Goal: Task Accomplishment & Management: Complete application form

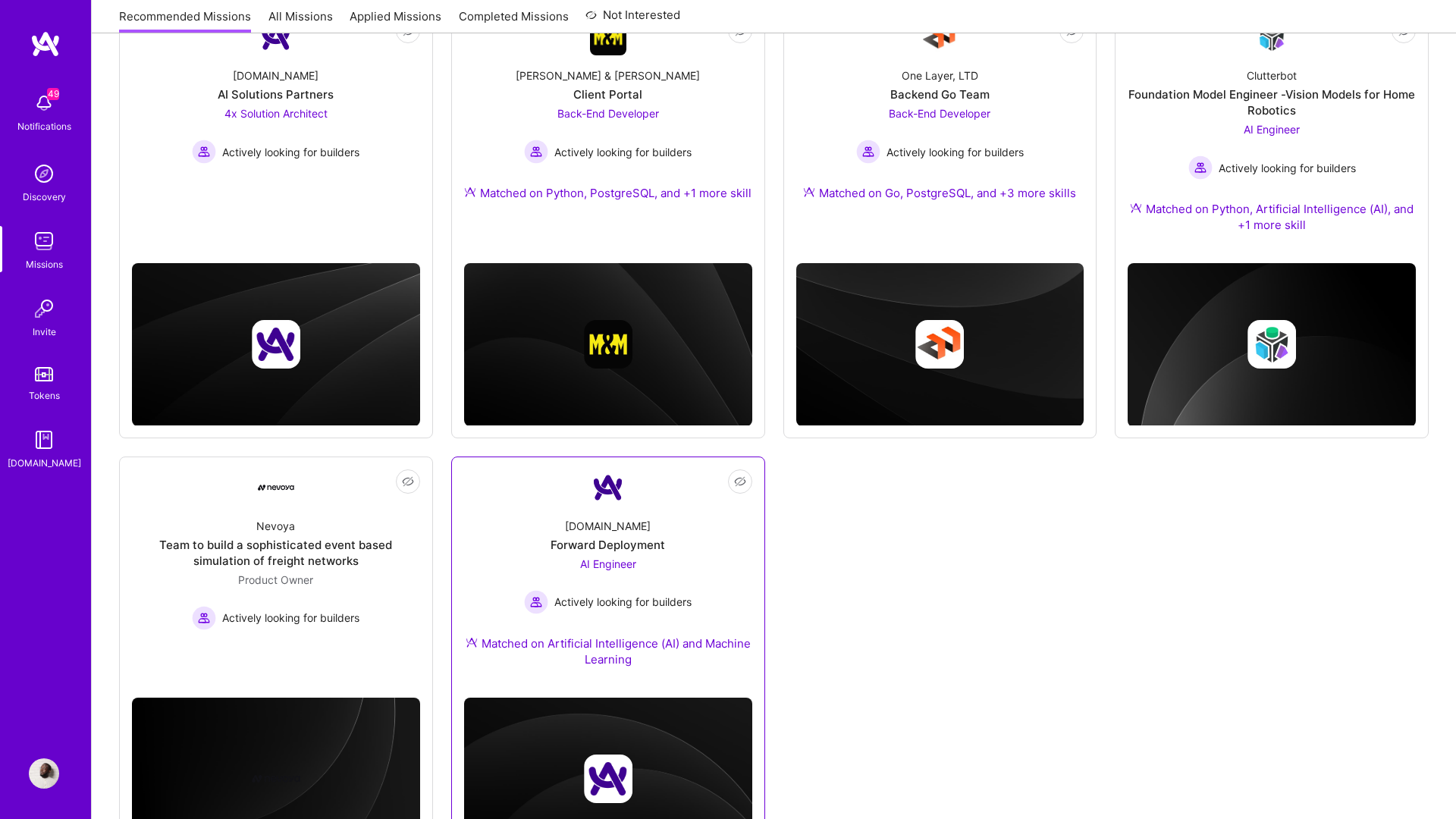
scroll to position [339, 0]
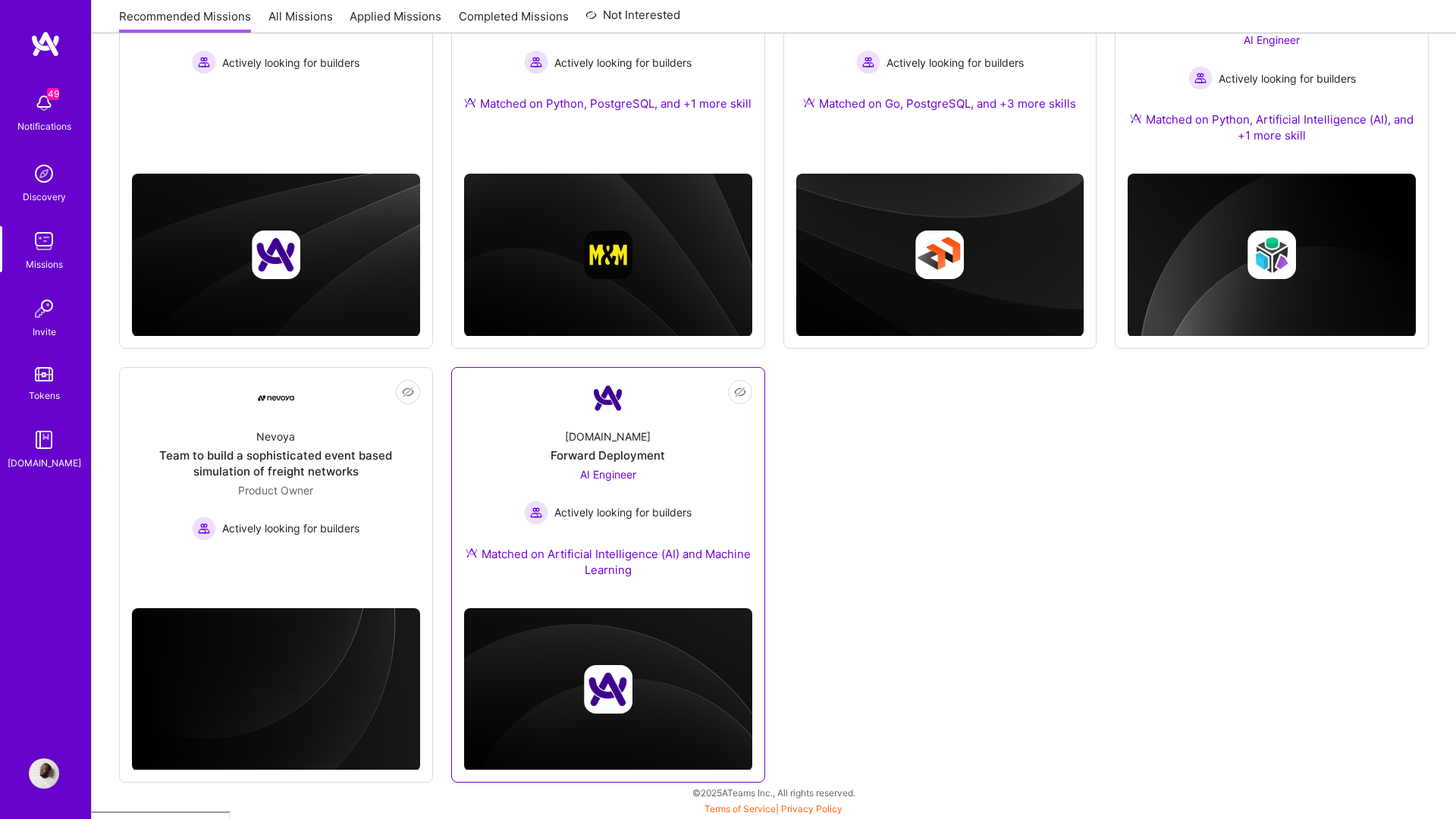
click at [606, 488] on div "AI Engineer Actively looking for builders" at bounding box center [608, 495] width 168 height 59
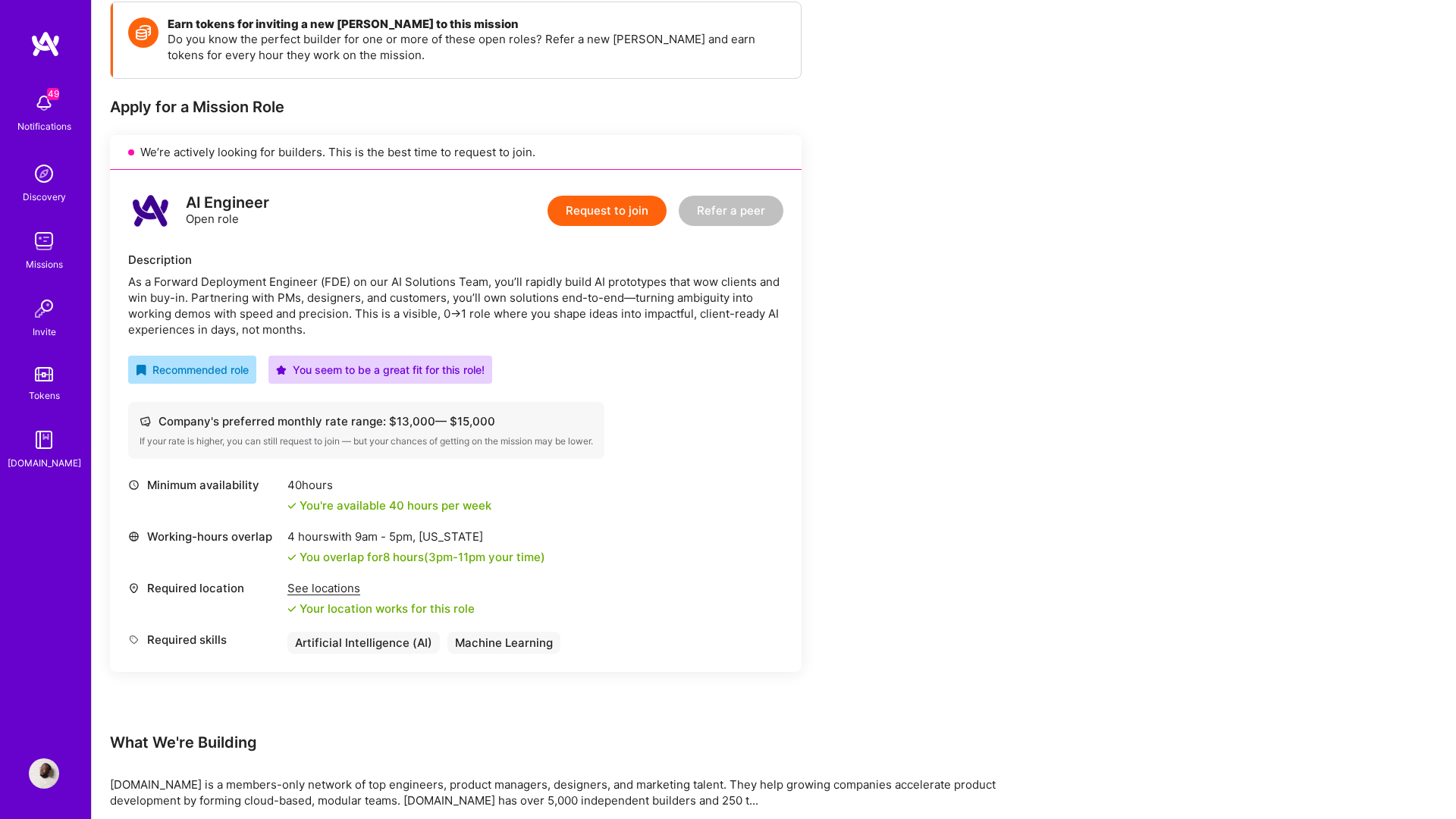
scroll to position [245, 0]
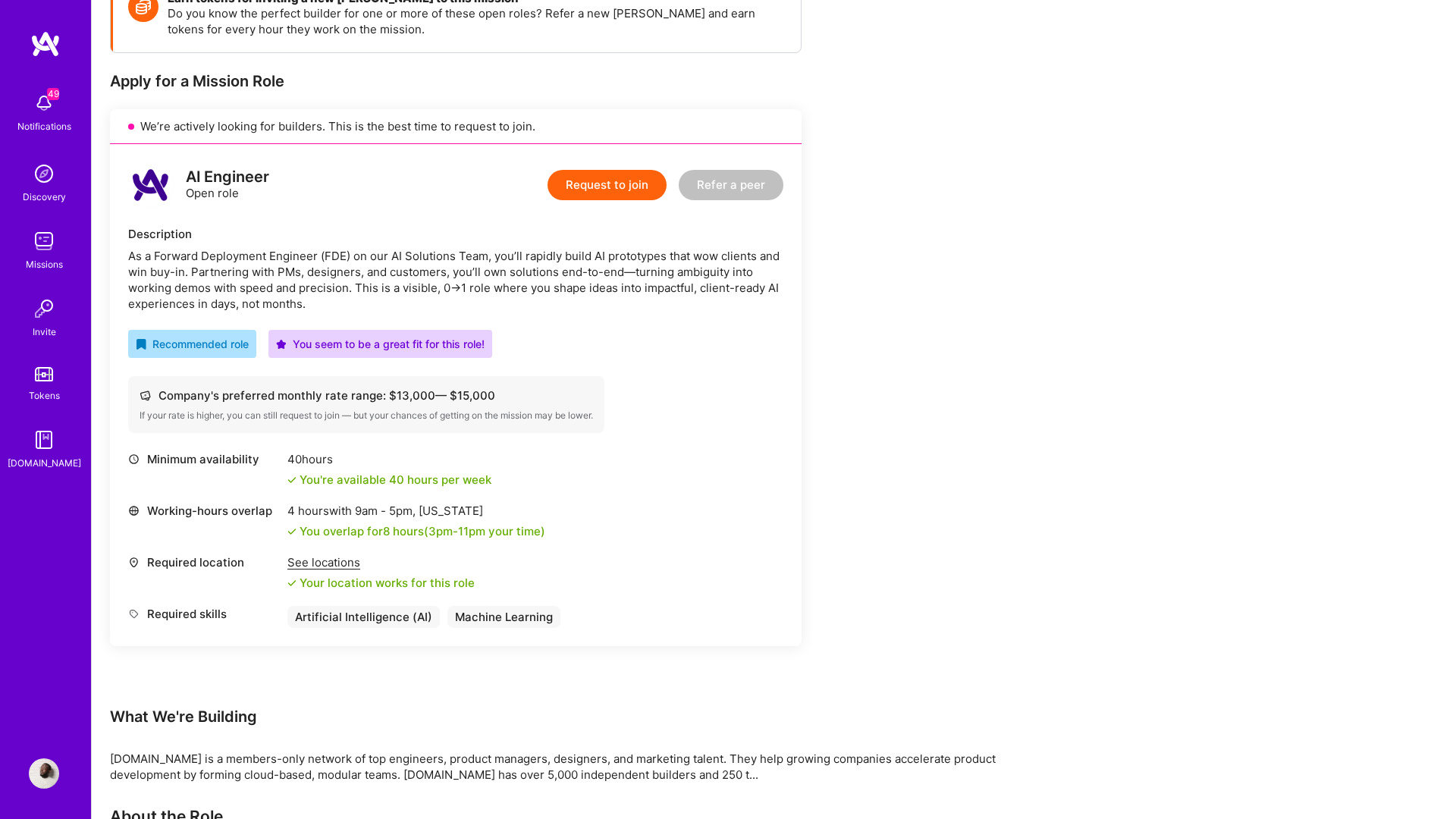
click at [602, 190] on button "Request to join" at bounding box center [607, 185] width 119 height 30
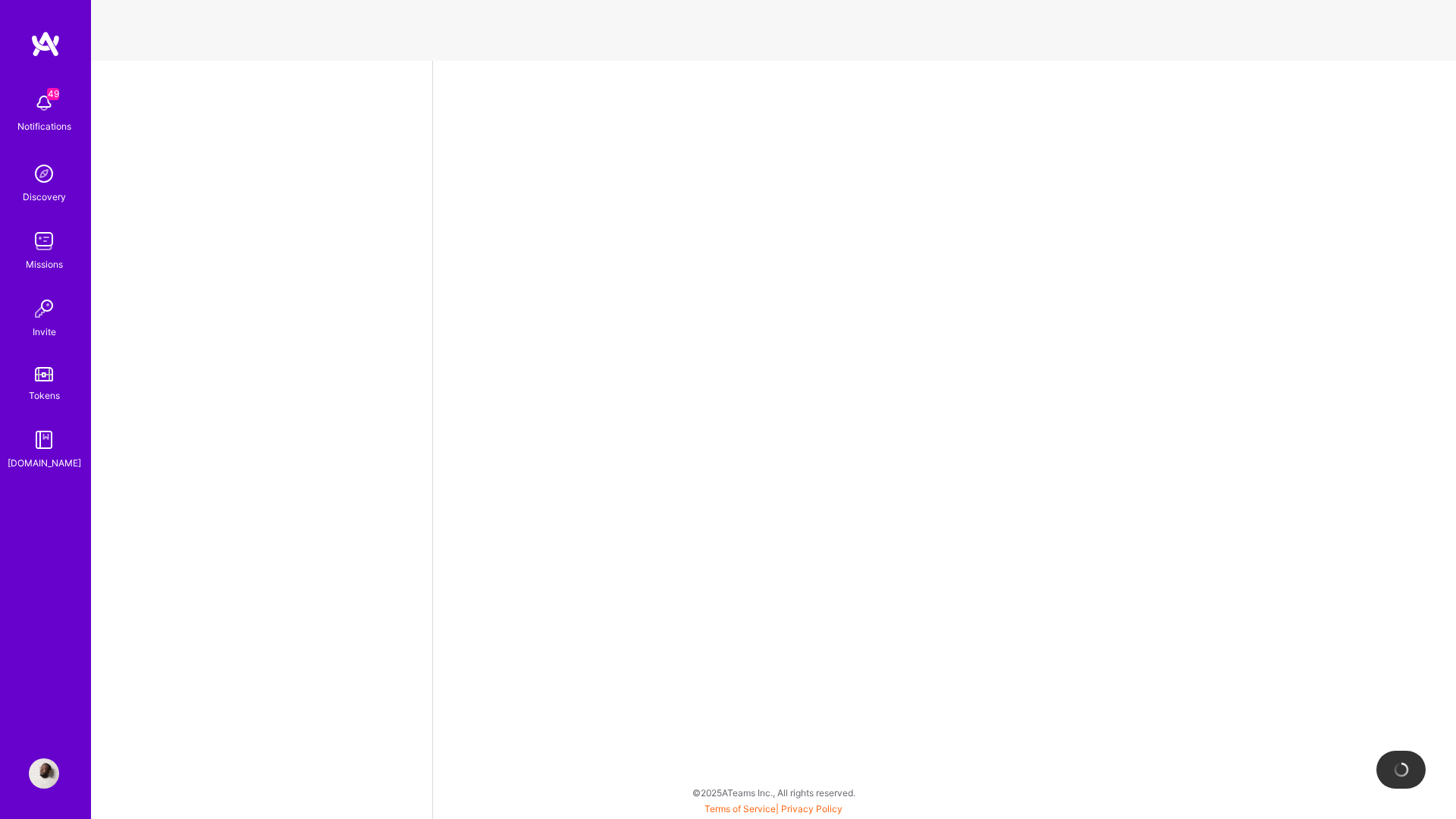
select select "DE"
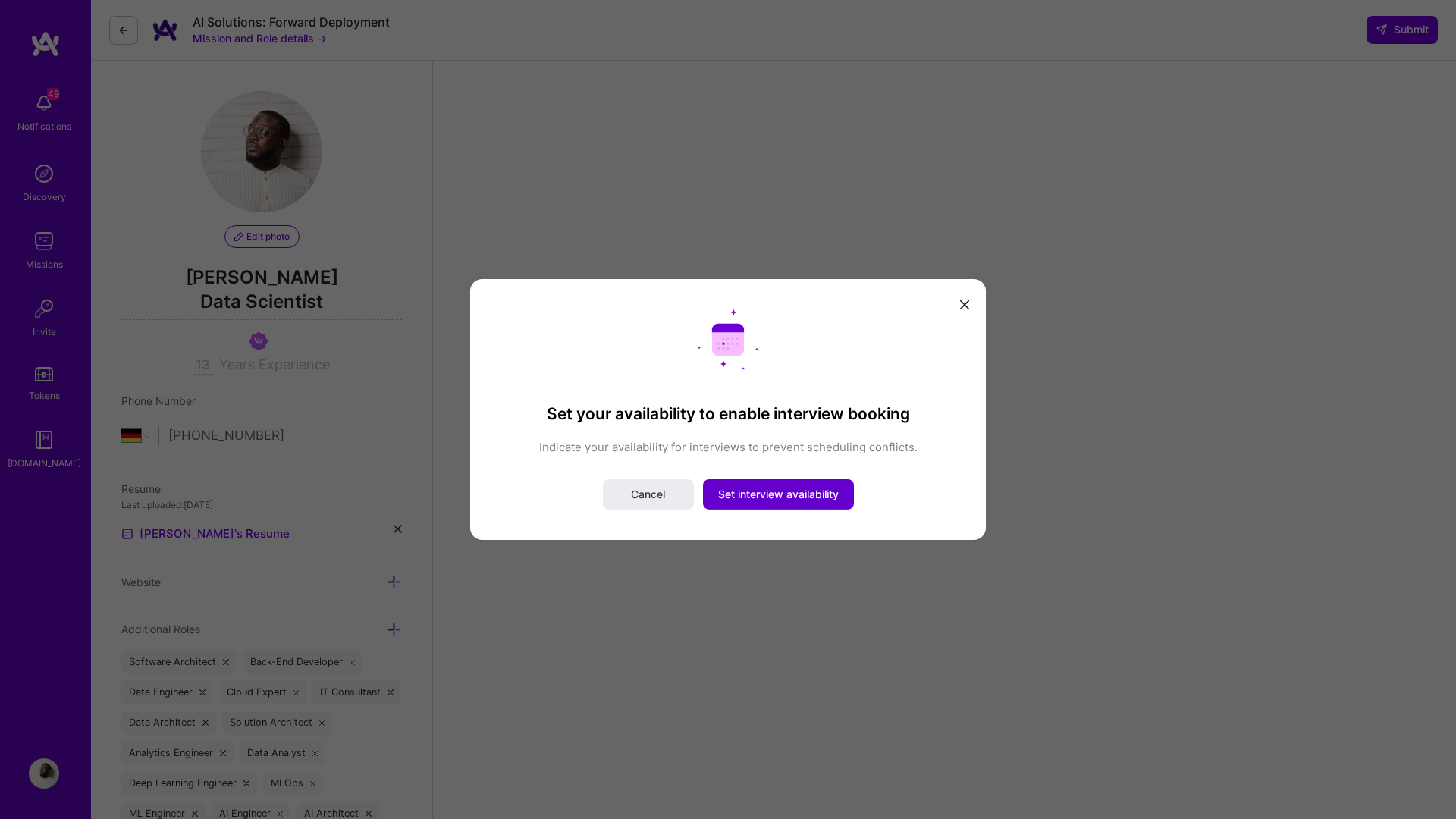
click at [786, 491] on span "Set interview availability" at bounding box center [778, 494] width 121 height 15
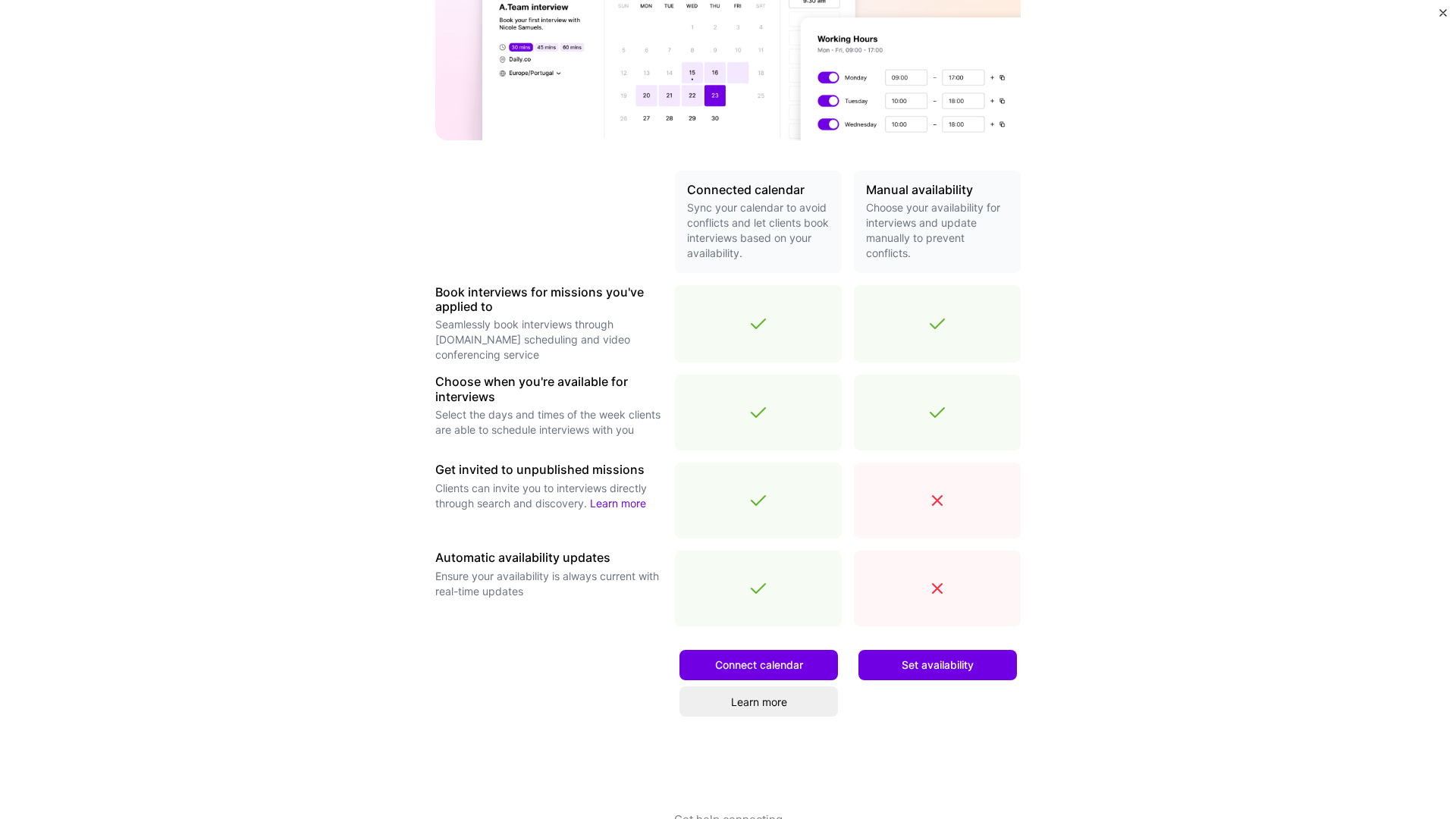
scroll to position [243, 0]
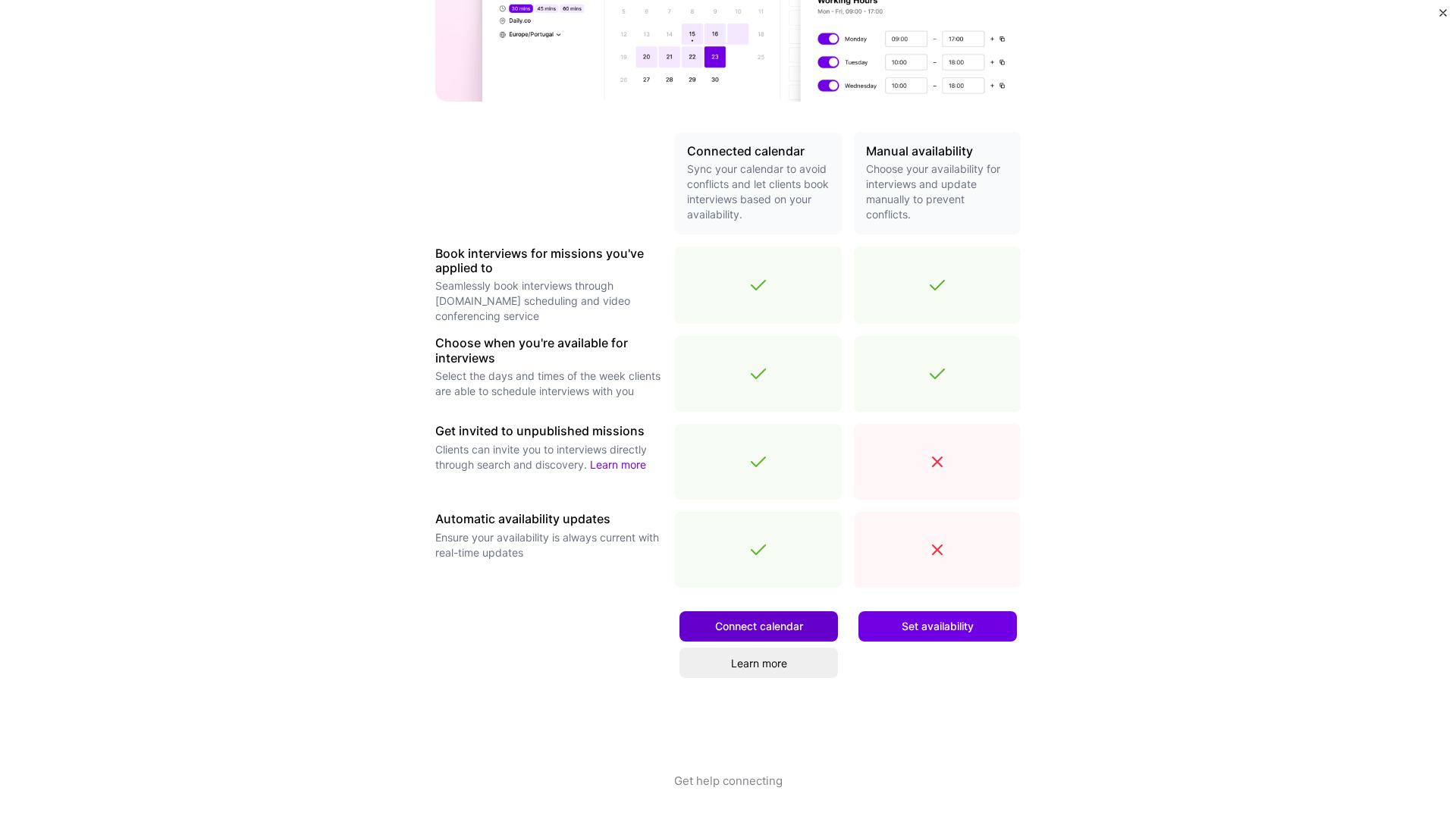
click at [798, 618] on span "Connect calendar" at bounding box center [759, 625] width 88 height 15
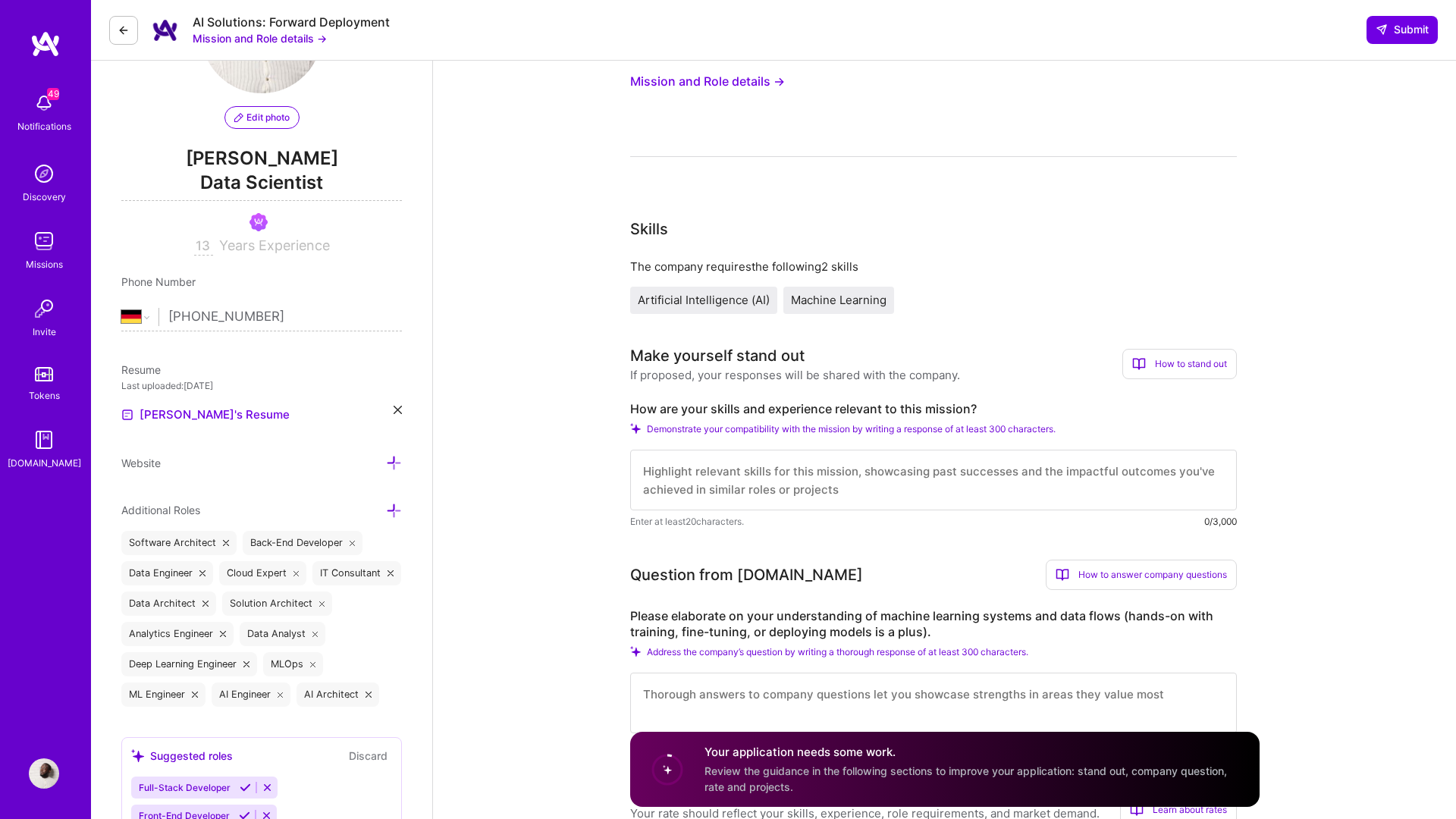
scroll to position [174, 0]
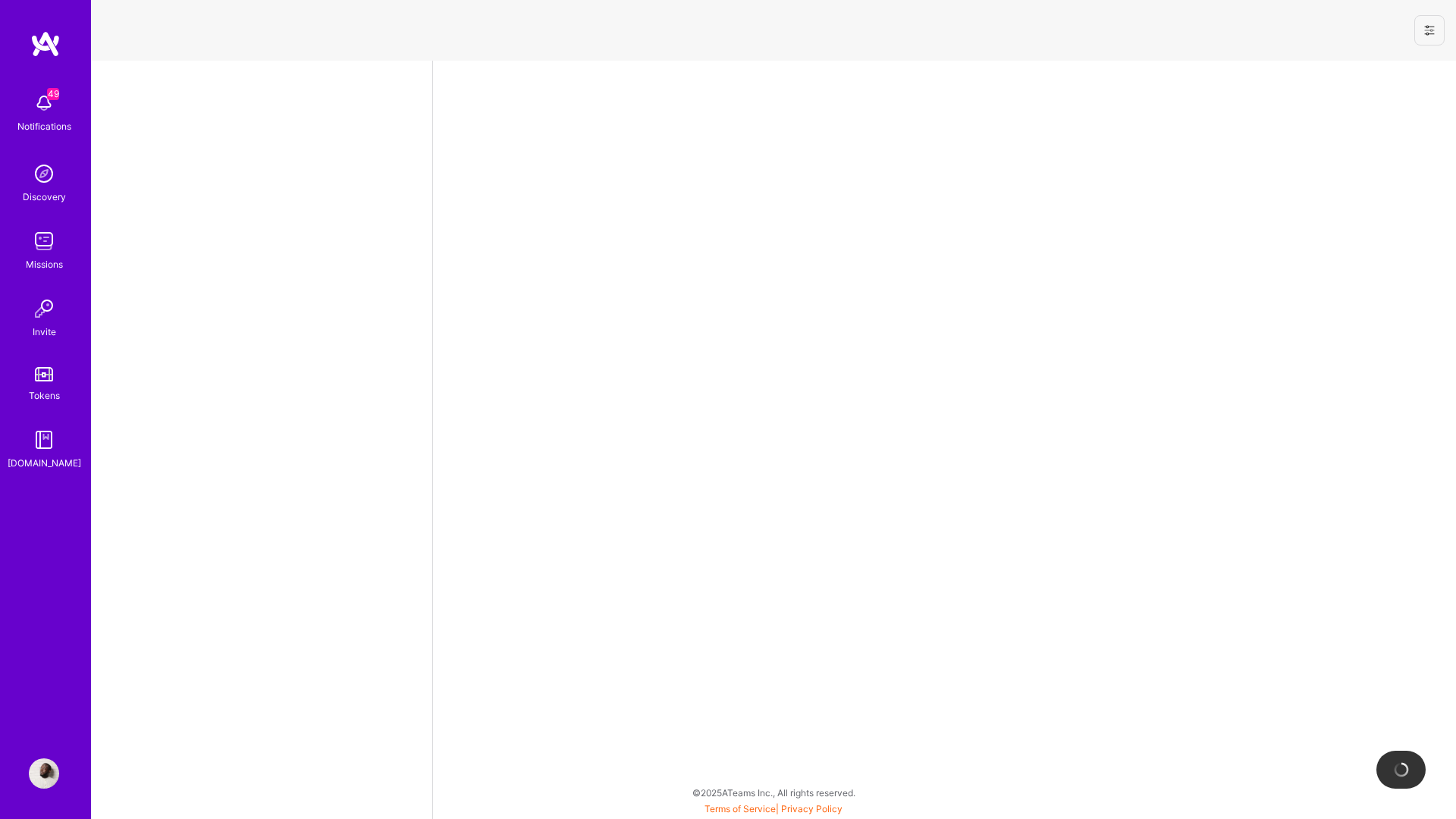
select select "DE"
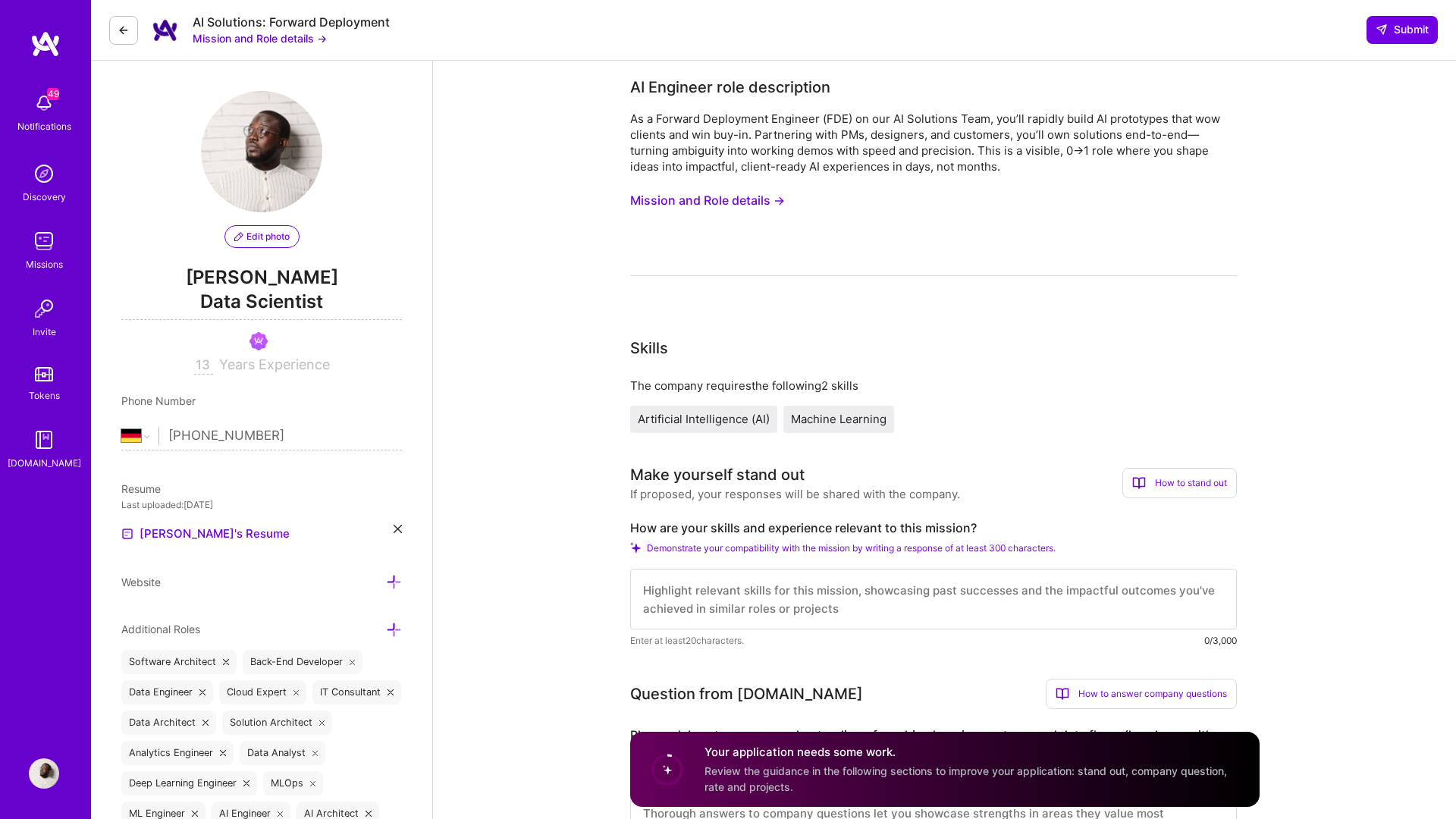
click at [750, 204] on button "Mission and Role details →" at bounding box center [708, 201] width 155 height 28
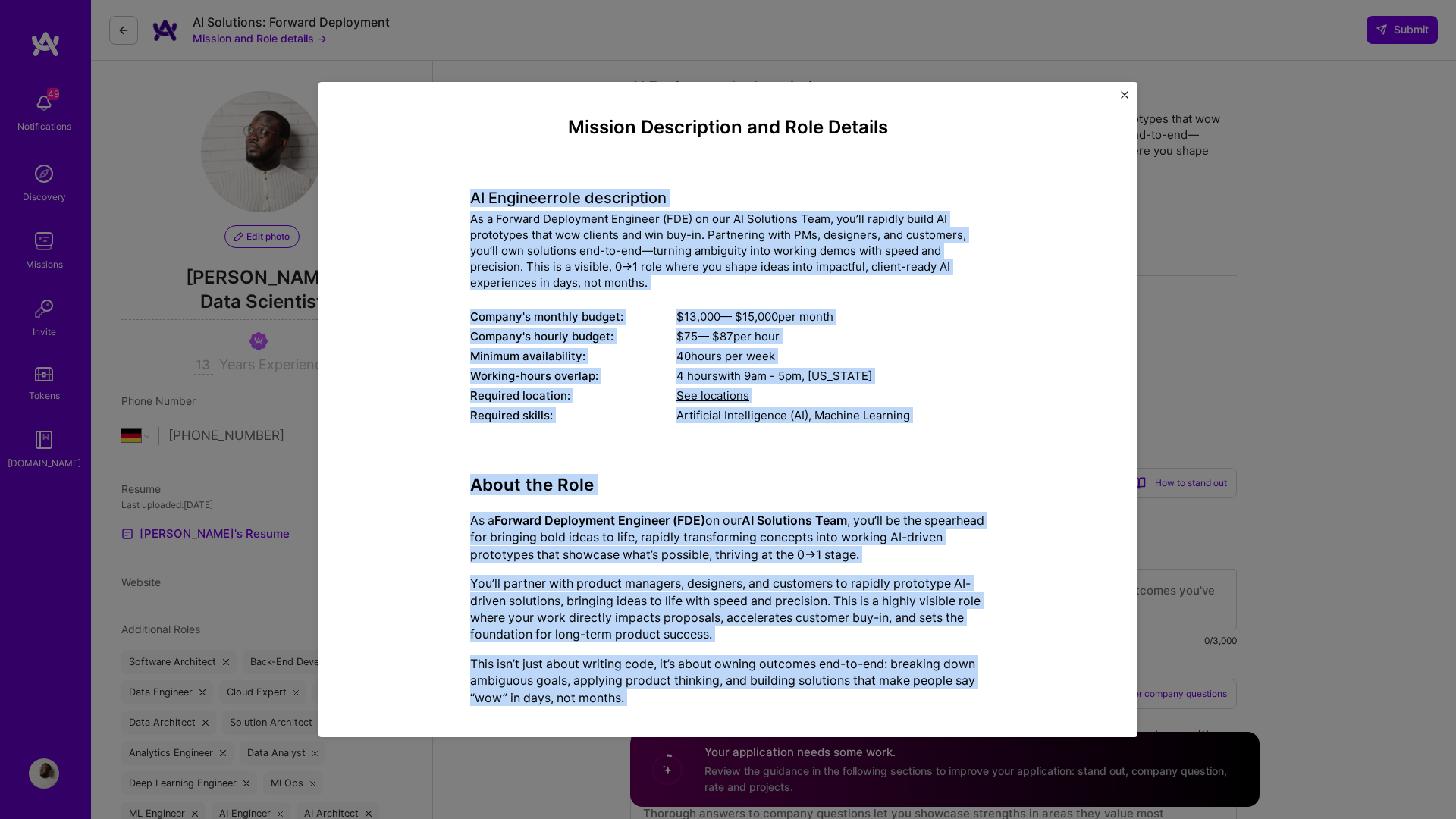
drag, startPoint x: 625, startPoint y: 680, endPoint x: 468, endPoint y: 201, distance: 504.1
click at [468, 201] on div "Mission Description and Role Details AI Engineer role description As a Forward …" at bounding box center [728, 801] width 749 height 1369
copy div "LO Ipsumdol sita consectetur Ad e Seddoei Temporinci Utlabore (ETD) ma ali EN A…"
click at [1124, 94] on img "Close" at bounding box center [1125, 95] width 8 height 8
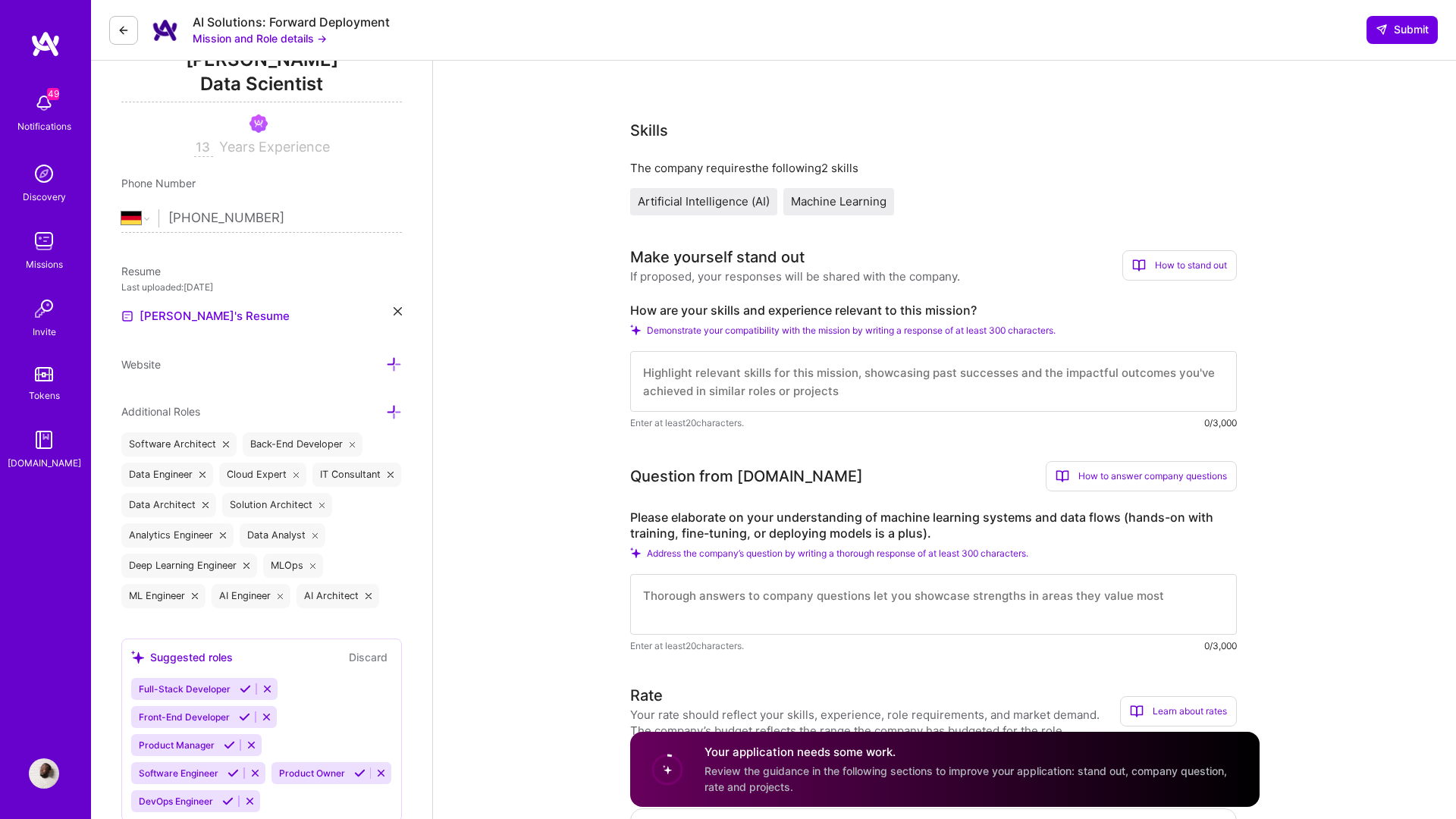
scroll to position [208, 0]
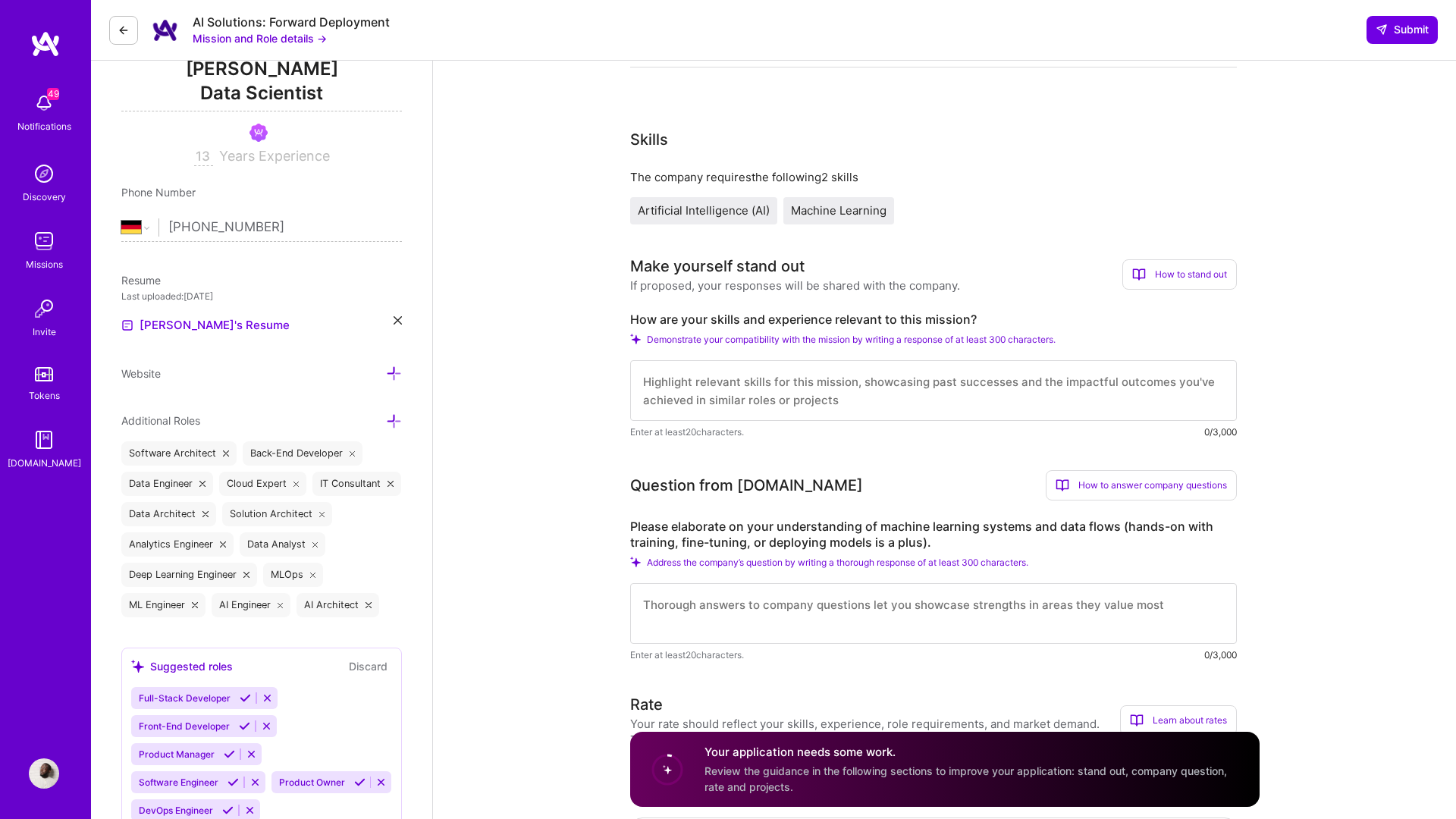
drag, startPoint x: 1143, startPoint y: 275, endPoint x: 1128, endPoint y: 279, distance: 15.5
click at [1142, 275] on icon at bounding box center [1140, 274] width 14 height 14
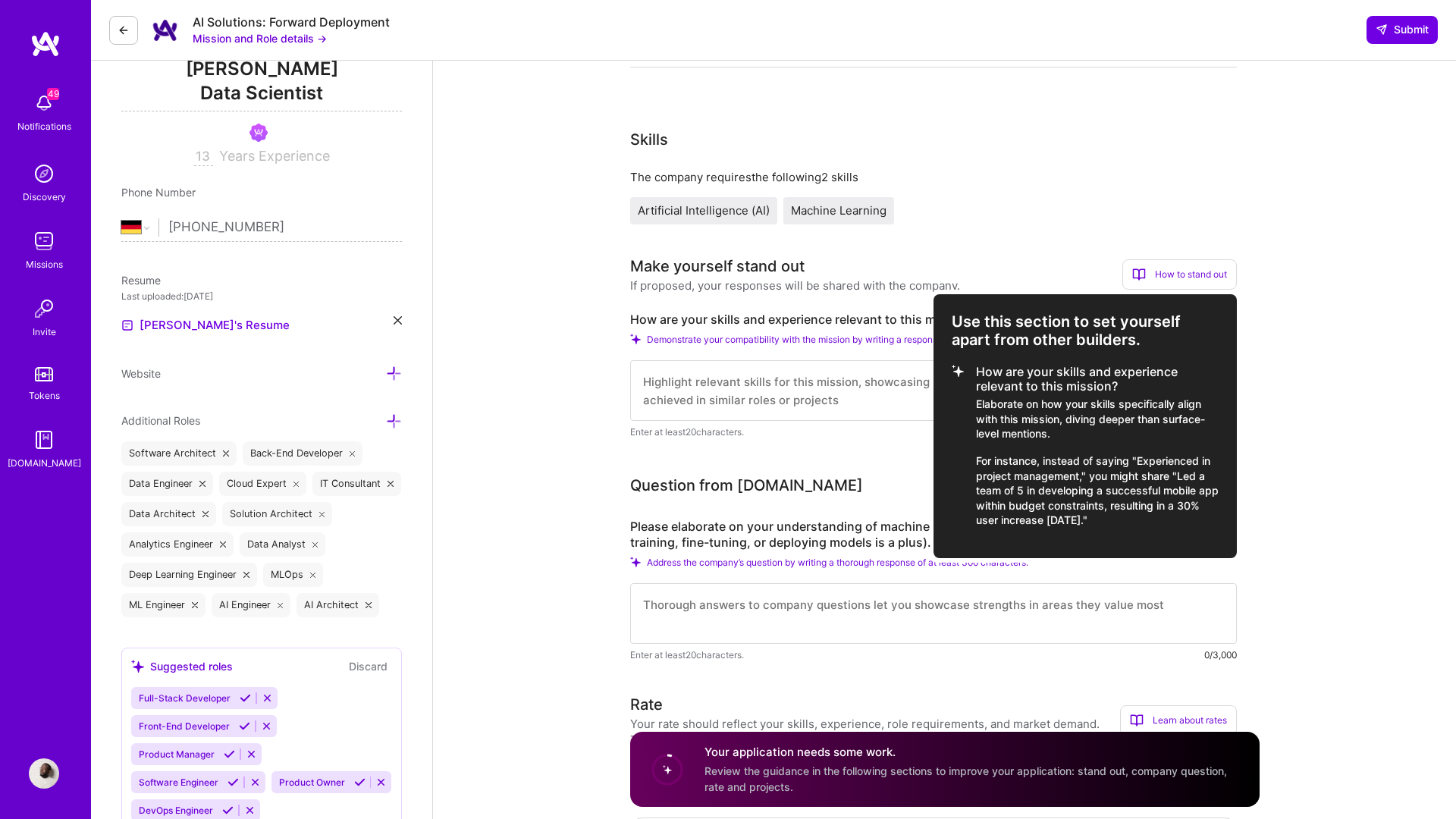
drag, startPoint x: 1140, startPoint y: 526, endPoint x: 978, endPoint y: 377, distance: 220.1
click at [977, 377] on li "How are your skills and experience relevant to this mission? Elaborate on how y…" at bounding box center [1086, 446] width 267 height 163
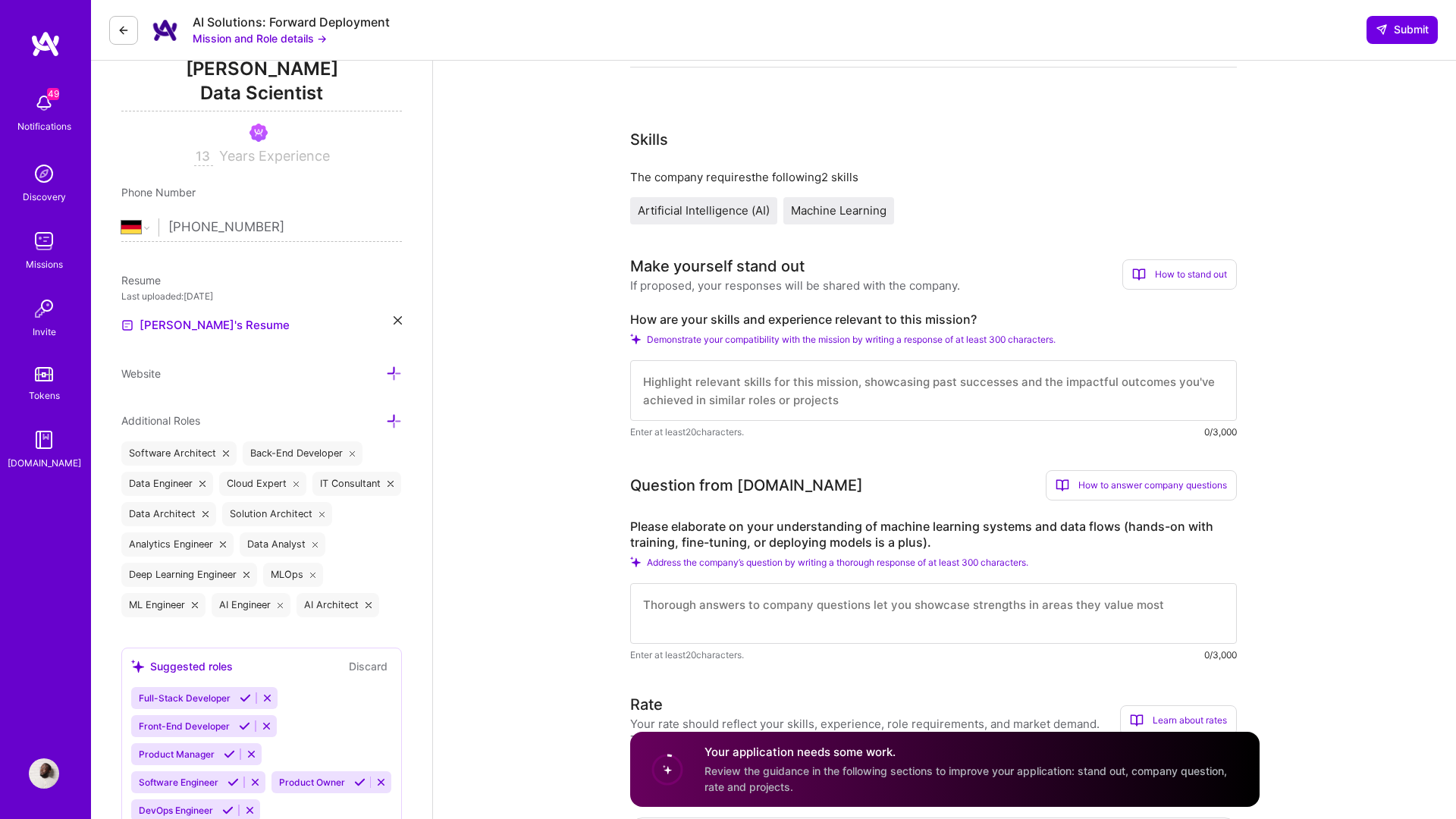
copy li "How are your skills and experience relevant to this mission? Elaborate on how y…"
click at [1189, 275] on div "How to stand out" at bounding box center [1180, 274] width 115 height 30
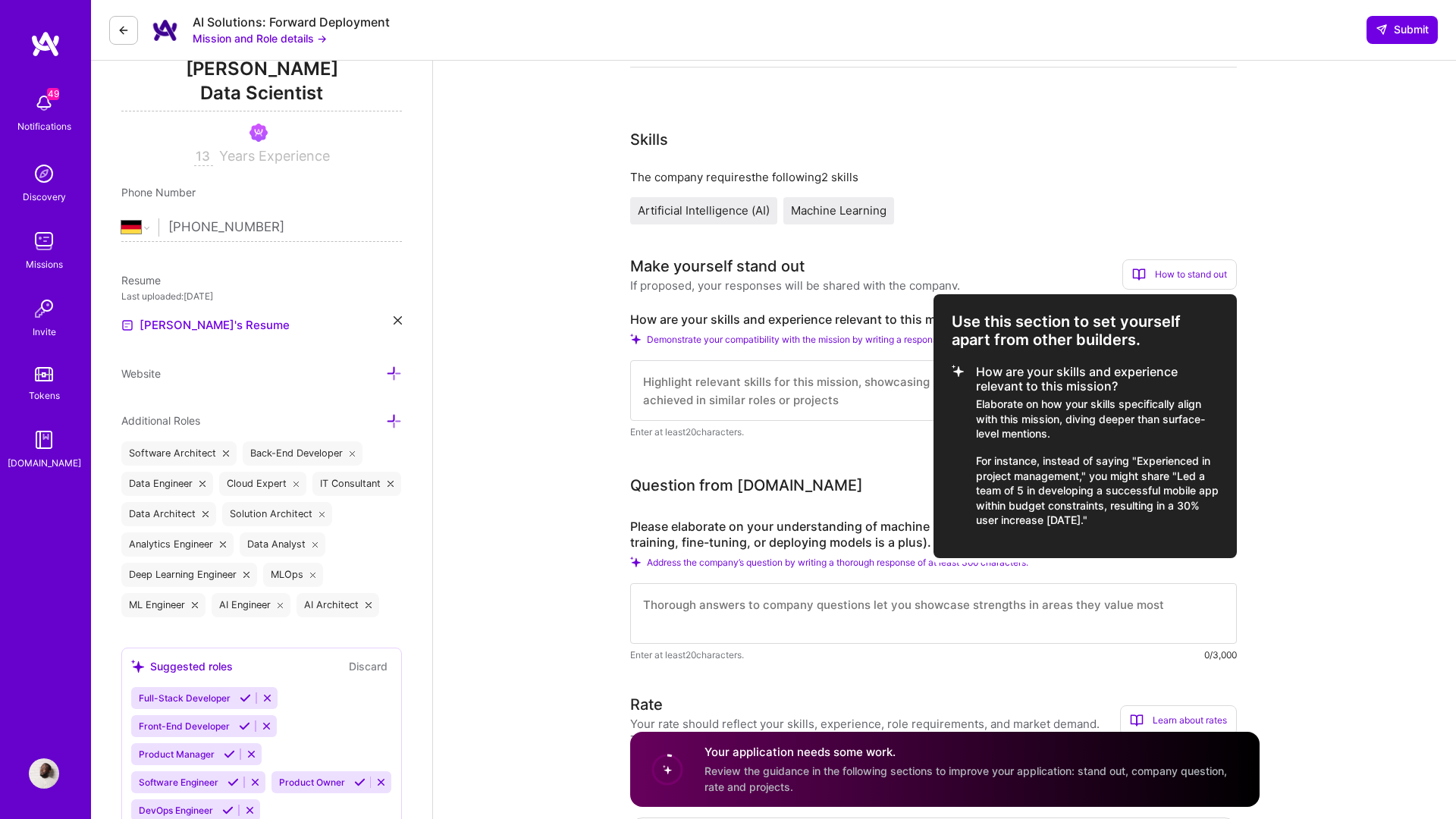
copy li "How are your skills and experience relevant to this mission? Elaborate on how y…"
drag, startPoint x: 1124, startPoint y: 533, endPoint x: 977, endPoint y: 374, distance: 216.5
click at [977, 374] on div "Use this section to set yourself apart from other builders. How are your skills…" at bounding box center [1086, 426] width 303 height 263
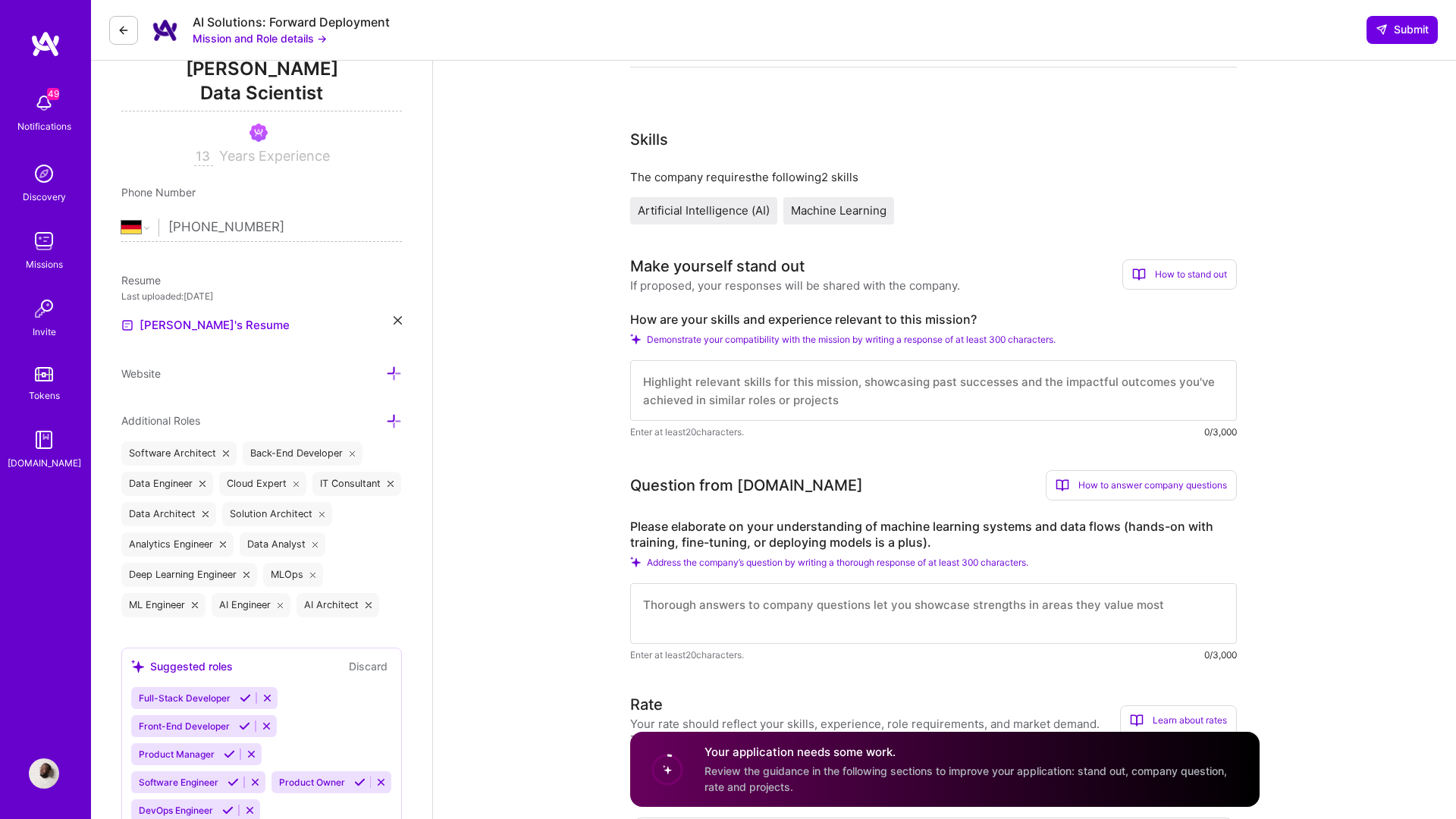
click at [911, 390] on textarea at bounding box center [934, 390] width 607 height 61
paste textarea "L ipsu dolorsitamet consect adi elit se doeiu TE incididuntu lab etdolorema ali…"
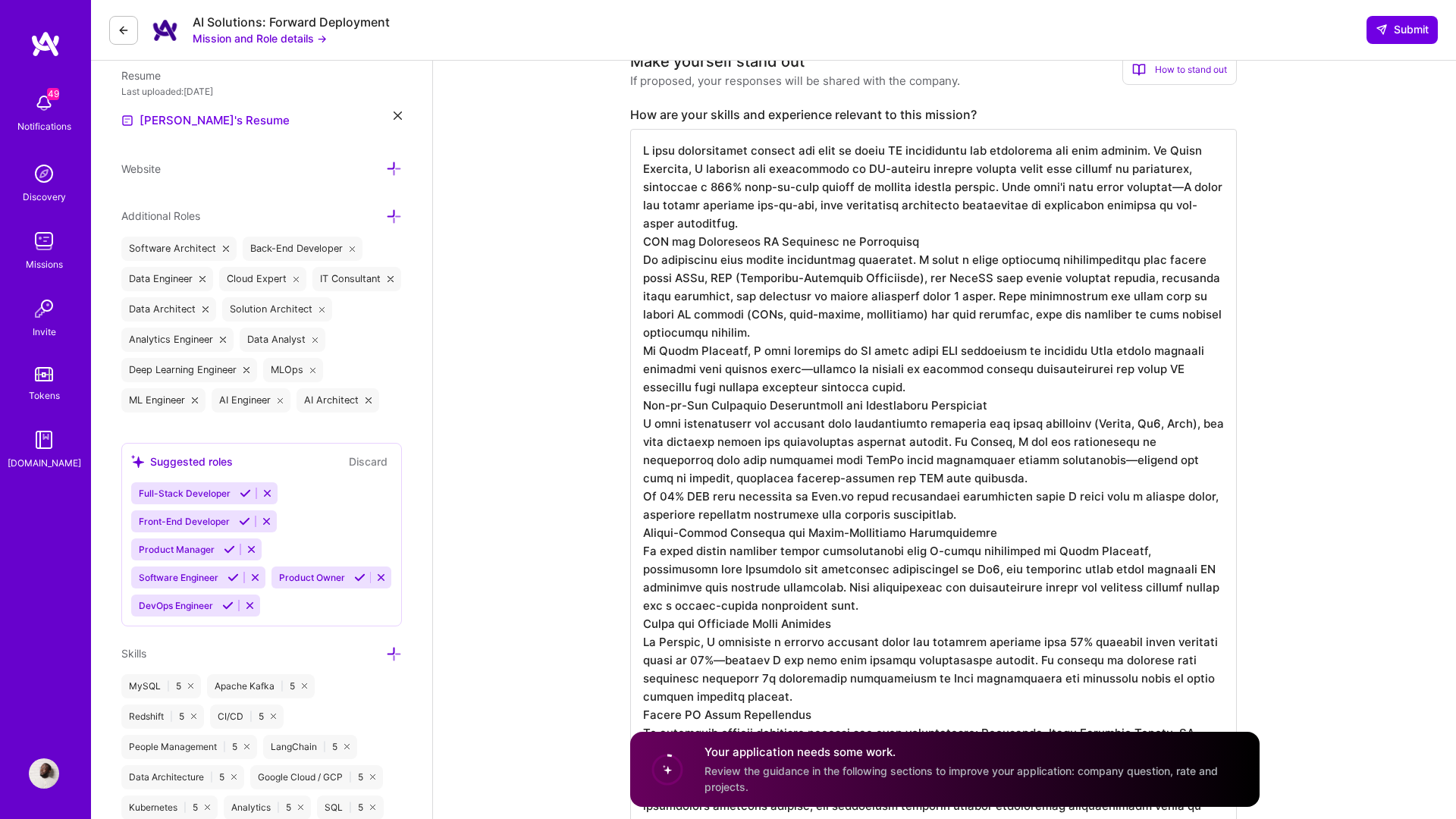
scroll to position [412, 0]
drag, startPoint x: 899, startPoint y: 241, endPoint x: 632, endPoint y: 244, distance: 267.0
click at [632, 244] on textarea "To enrich screen reader interactions, please activate Accessibility in Grammarl…" at bounding box center [934, 488] width 607 height 715
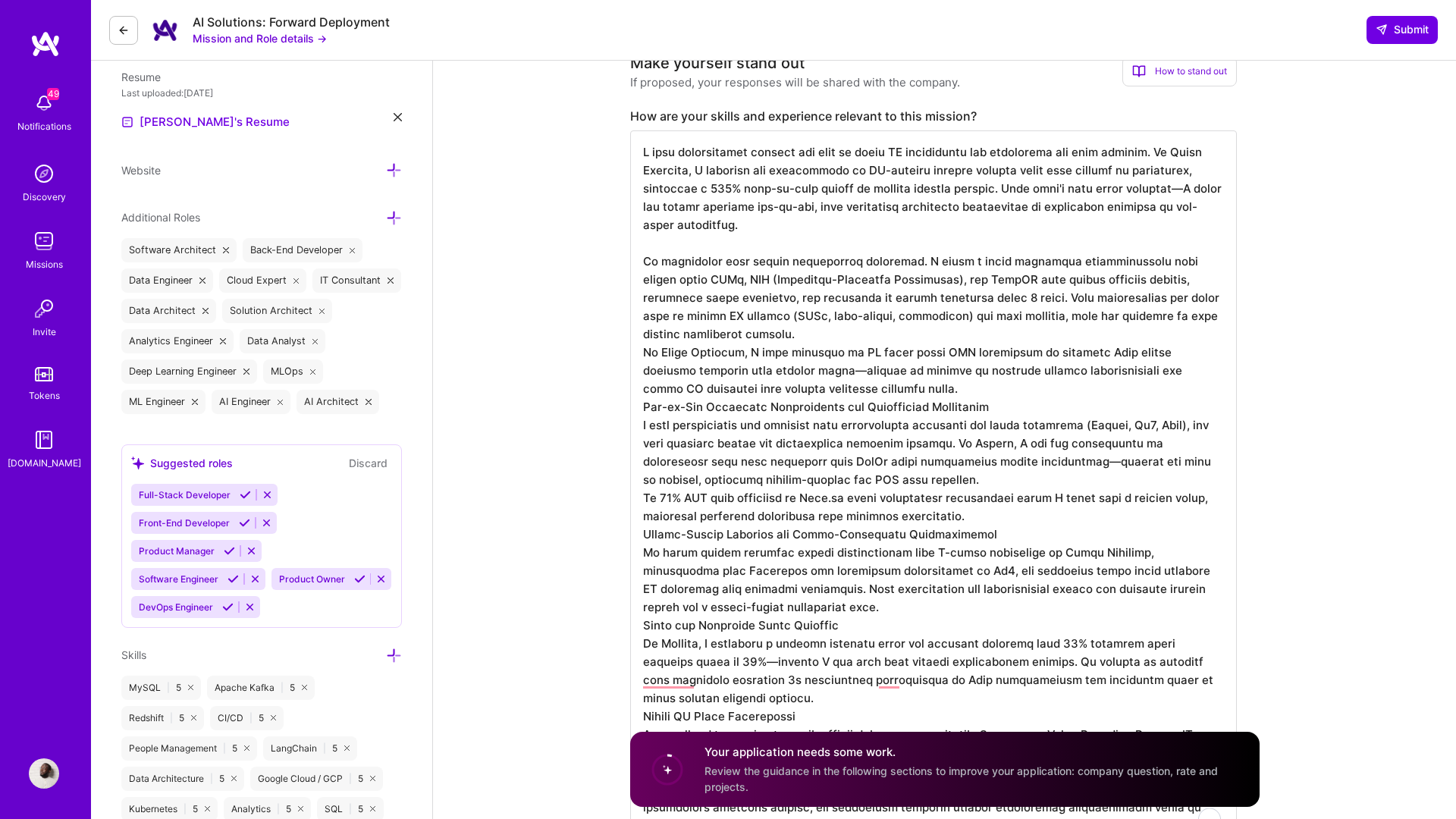
scroll to position [408, 0]
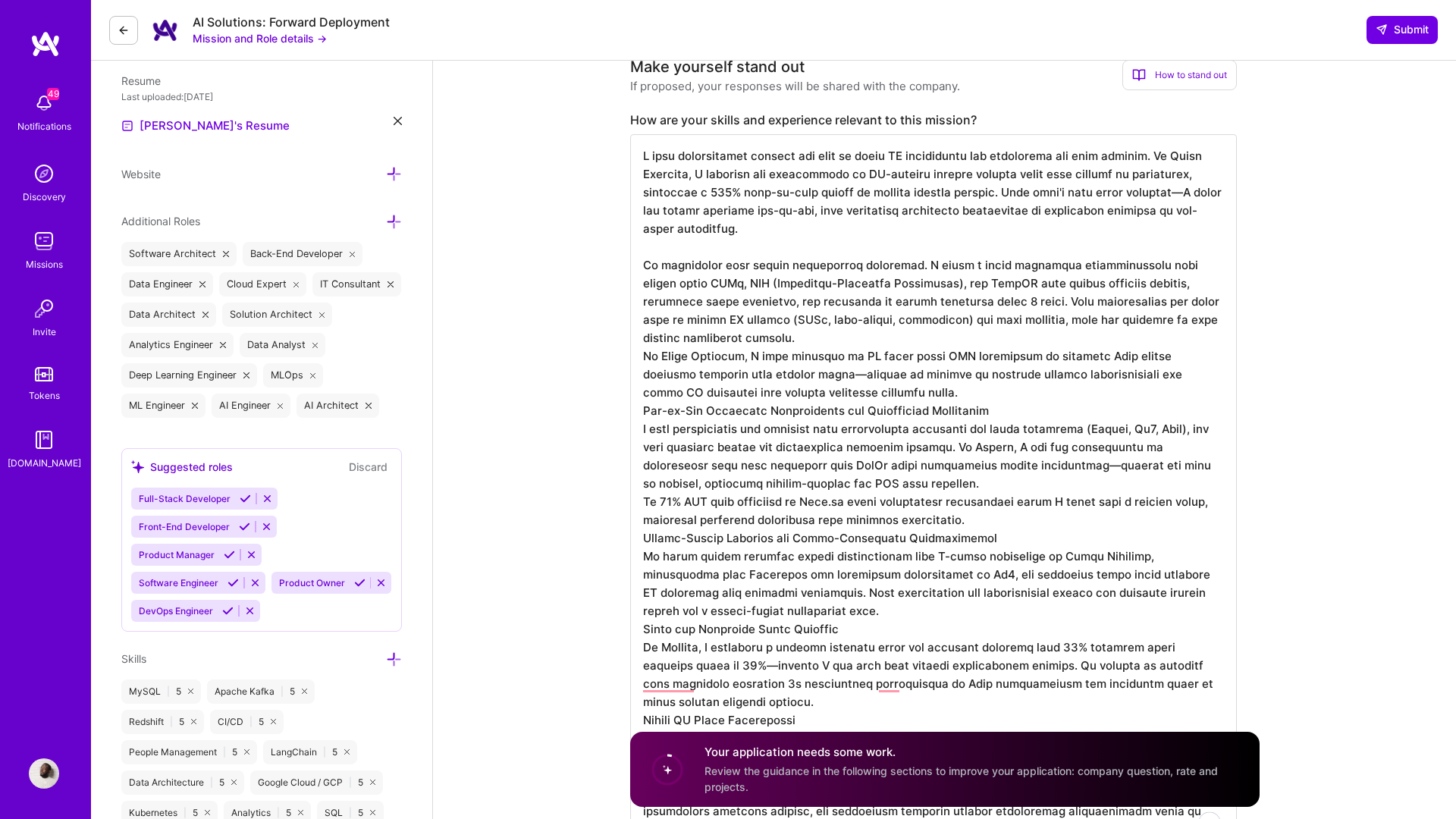
drag, startPoint x: 1014, startPoint y: 414, endPoint x: 536, endPoint y: 402, distance: 478.2
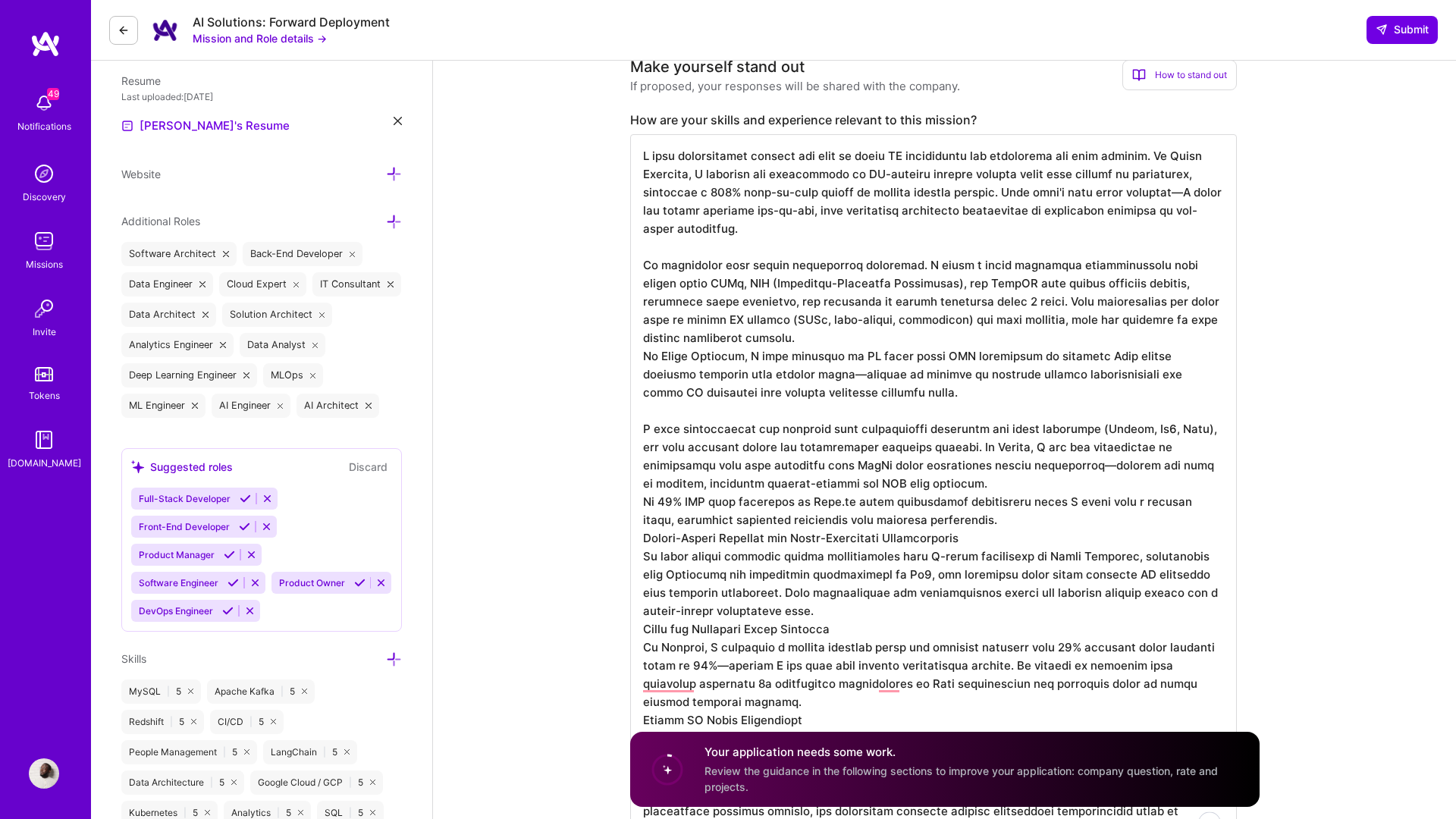
scroll to position [2, 0]
drag, startPoint x: 734, startPoint y: 545, endPoint x: 636, endPoint y: 546, distance: 98.0
drag, startPoint x: 697, startPoint y: 630, endPoint x: 602, endPoint y: 629, distance: 95.0
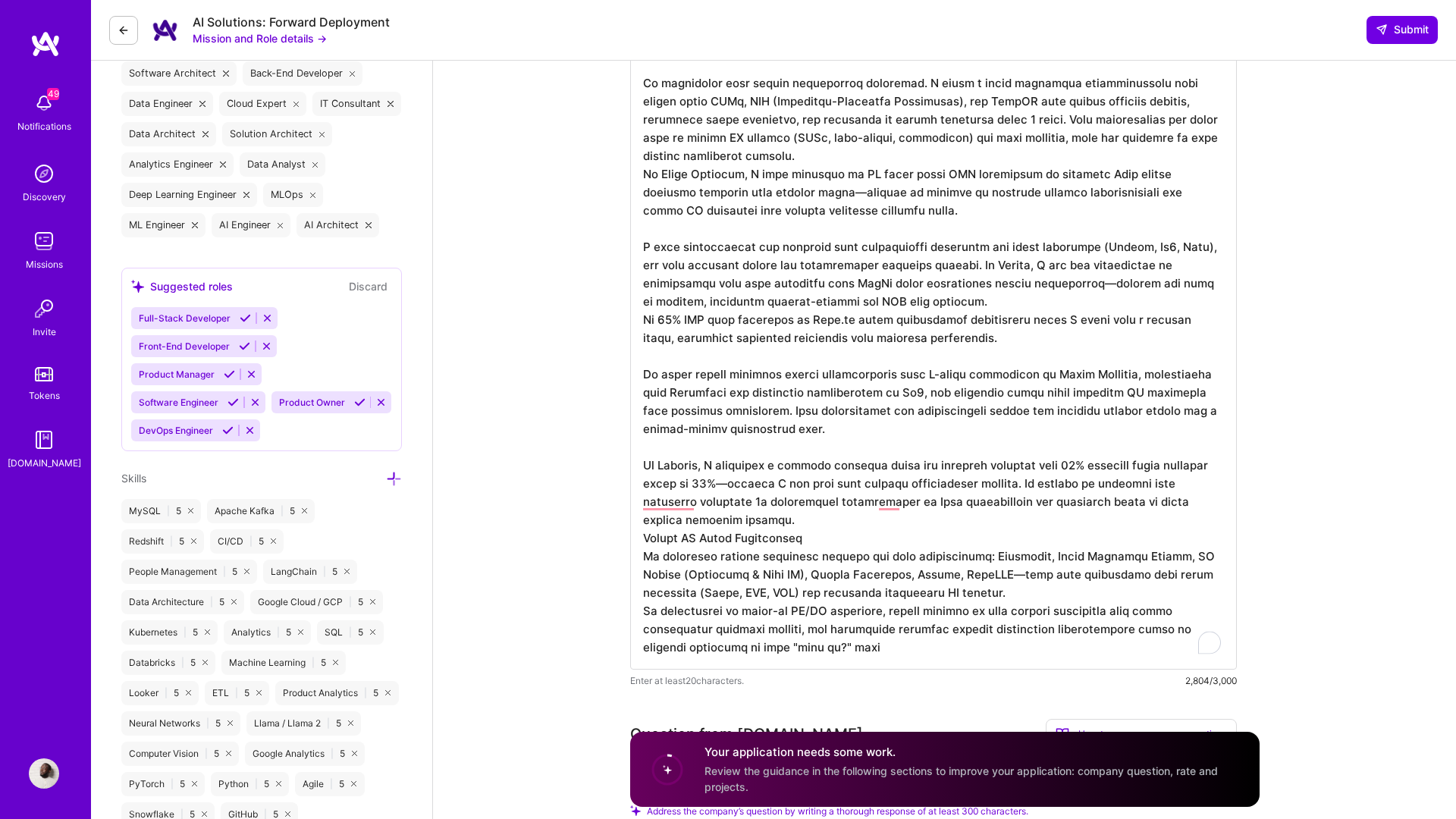
scroll to position [633, 0]
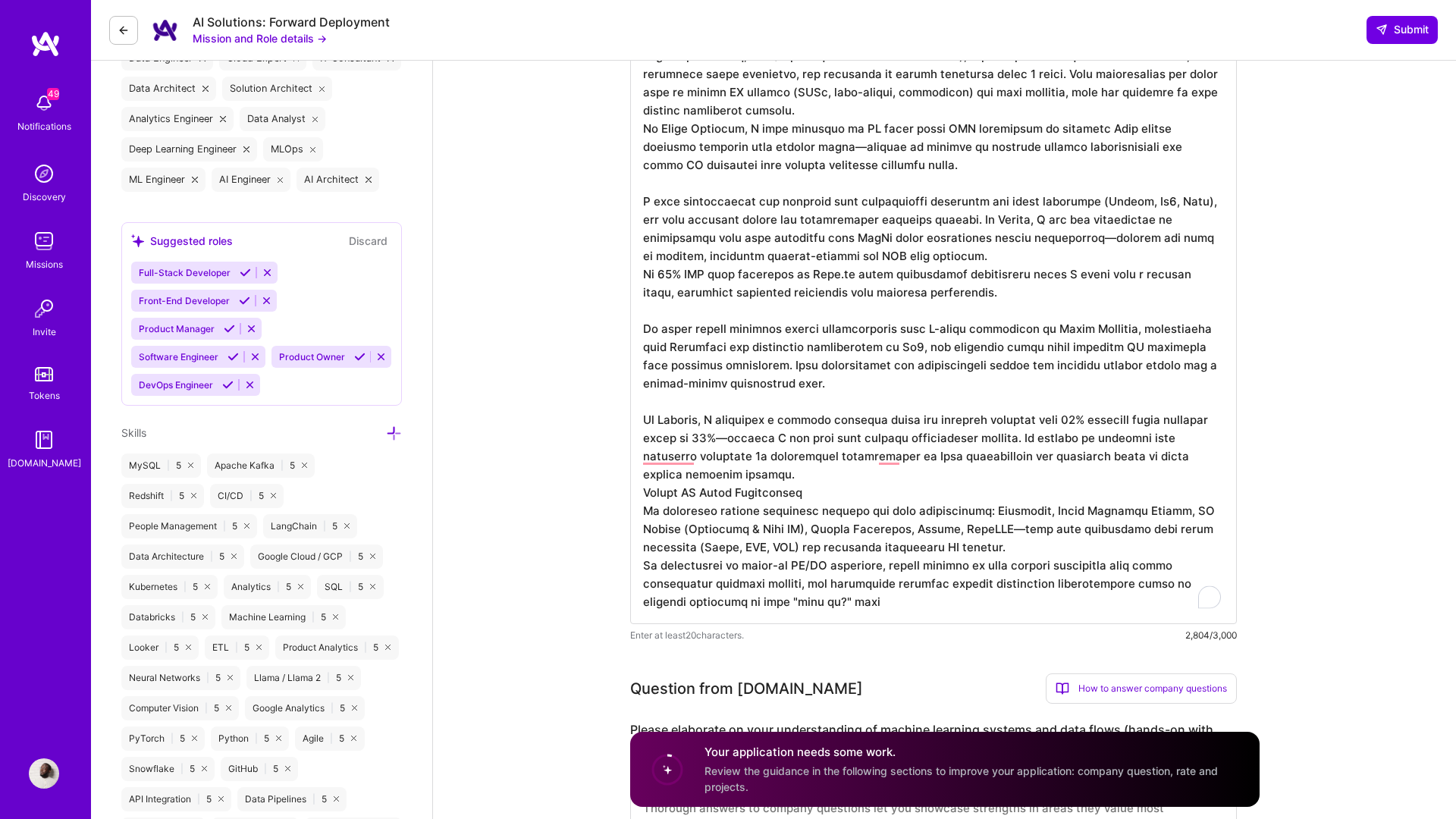
drag, startPoint x: 794, startPoint y: 499, endPoint x: 629, endPoint y: 495, distance: 165.0
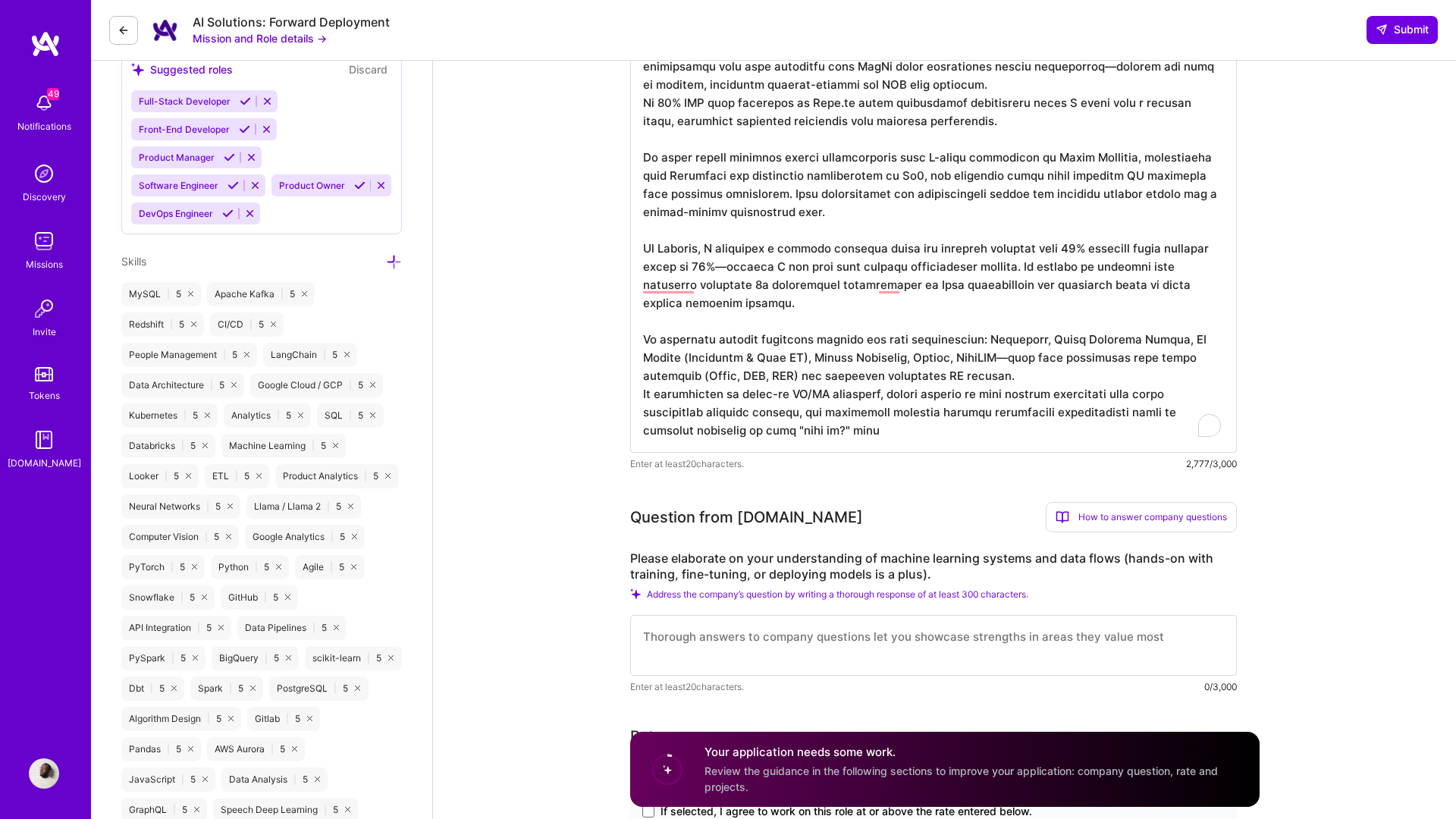
scroll to position [911, 0]
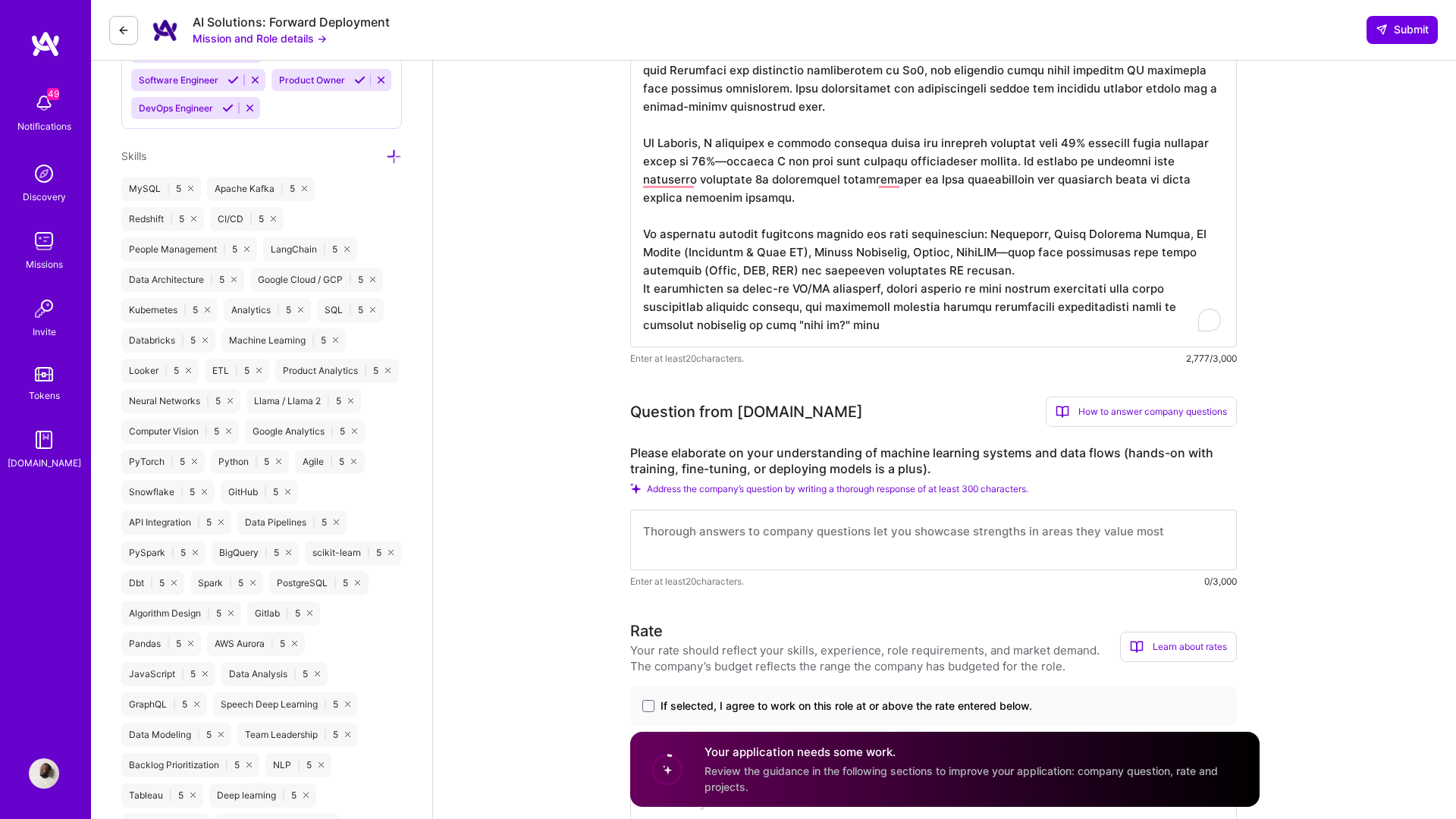
type textarea "L ipsu dolorsitamet consect adi elit se doeiu TE incididuntu lab etdolorema ali…"
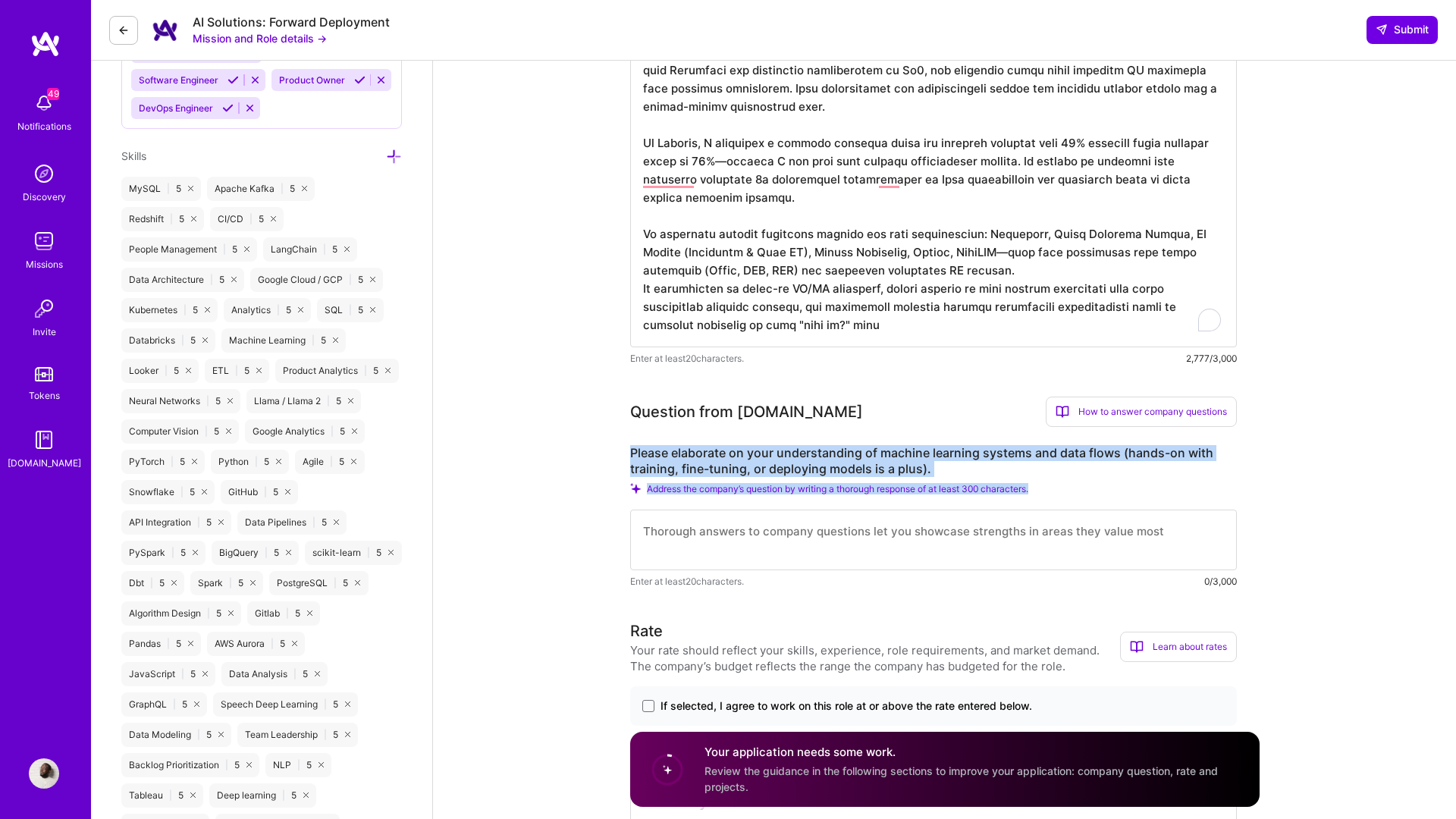
drag, startPoint x: 1053, startPoint y: 488, endPoint x: 629, endPoint y: 453, distance: 425.4
copy div "Please elaborate on your understanding of machine learning systems and data flo…"
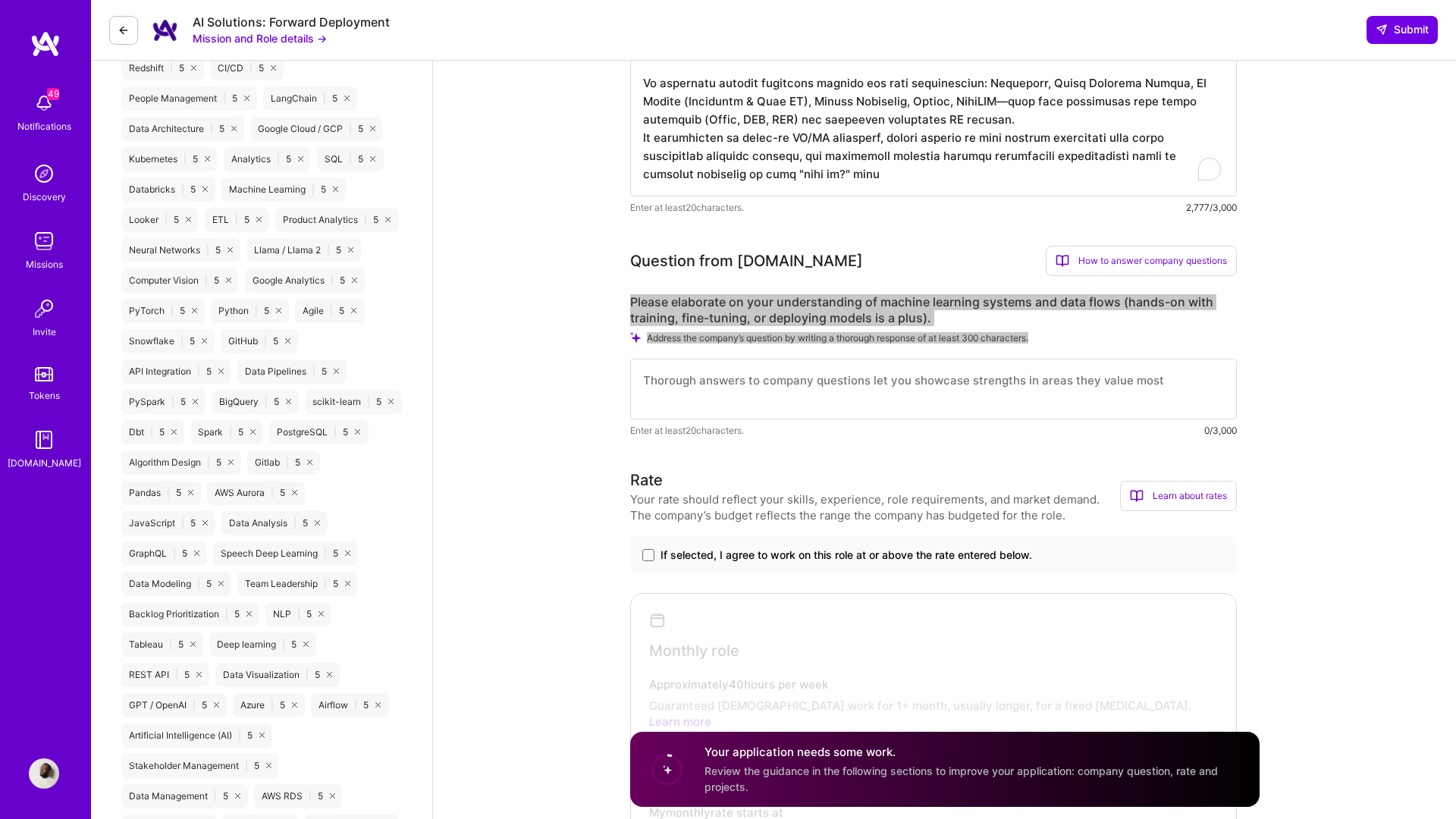
scroll to position [1063, 0]
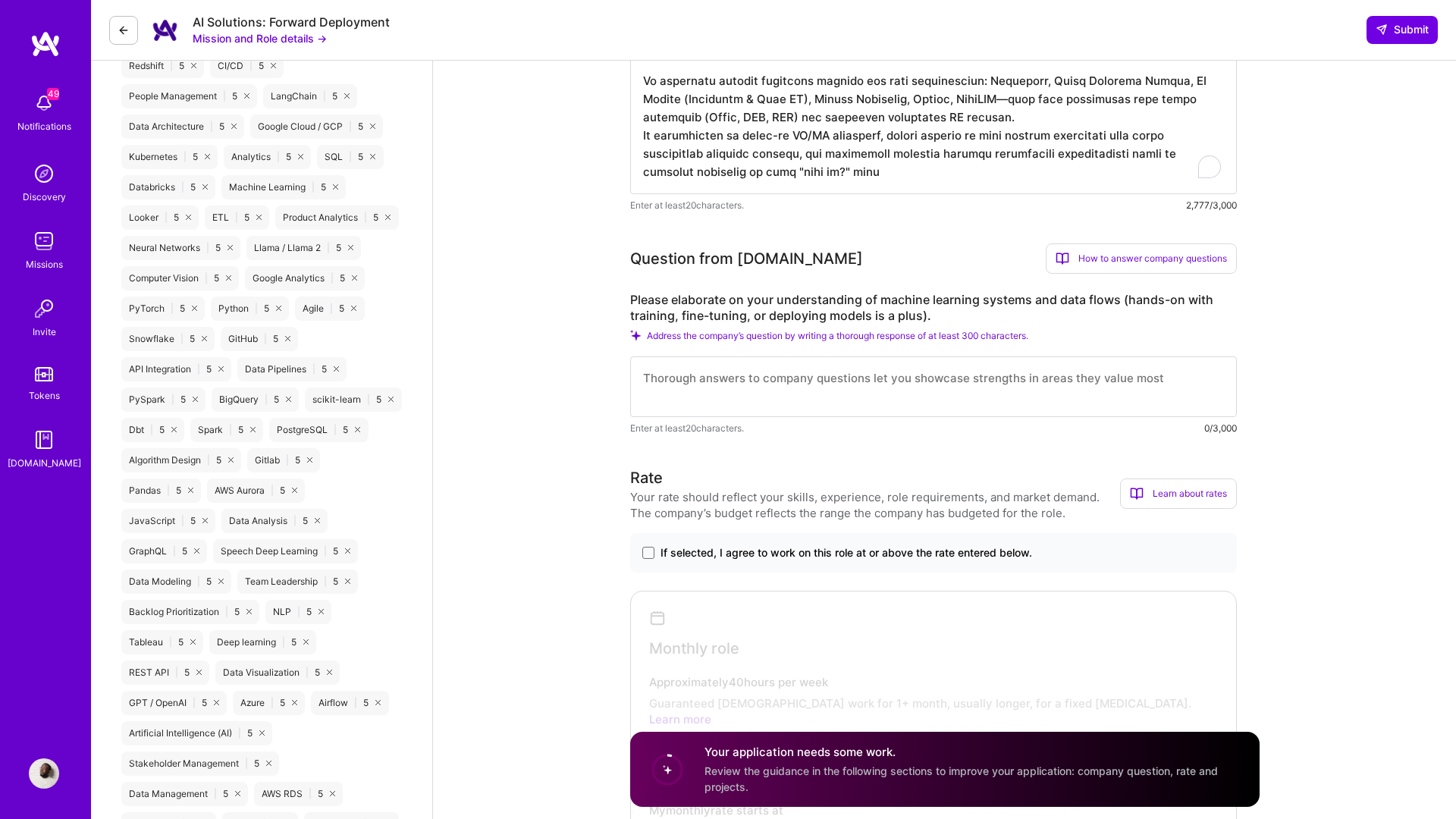
click at [1111, 260] on div "How to answer company questions" at bounding box center [1142, 258] width 192 height 30
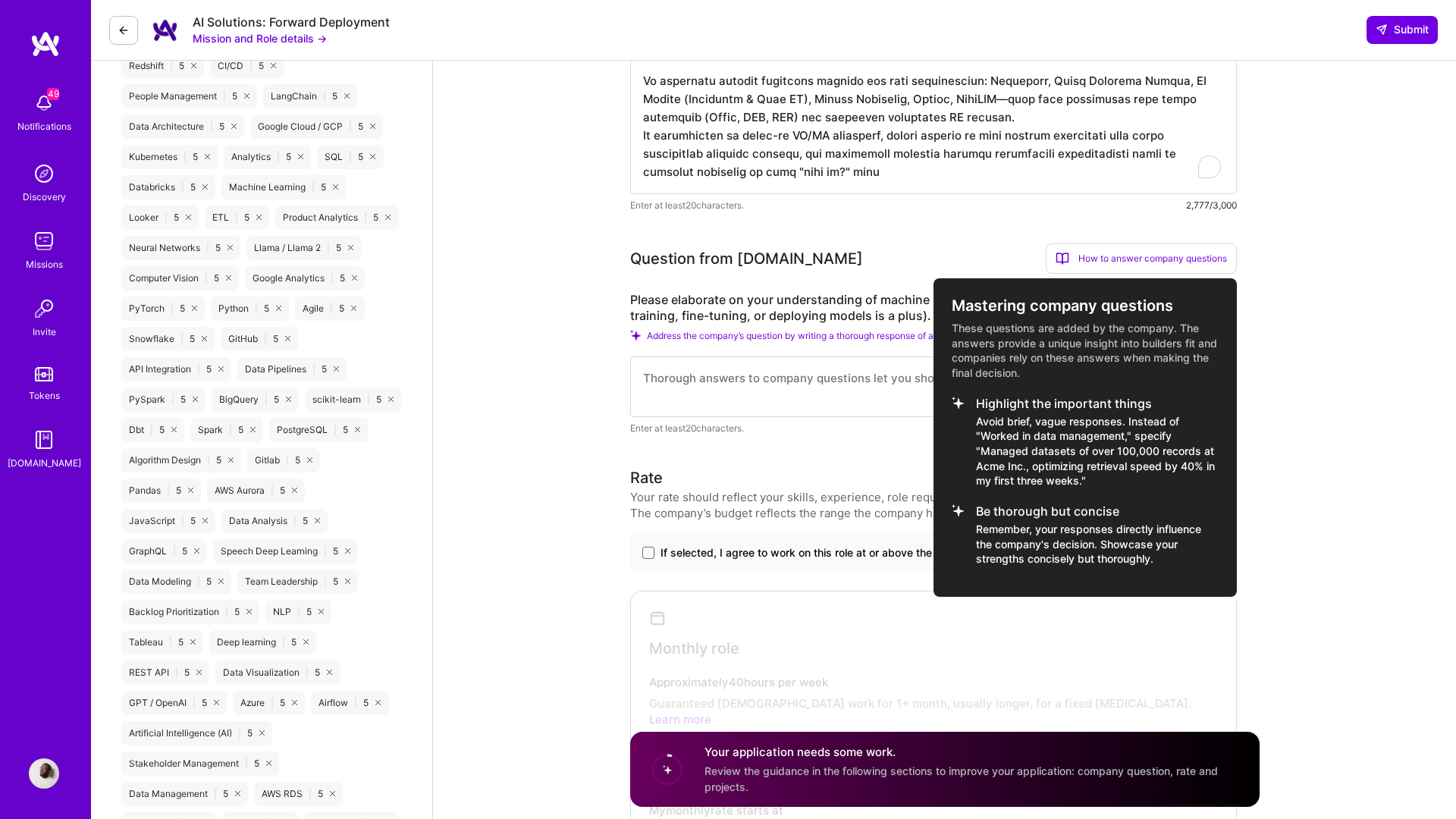
click at [696, 380] on div at bounding box center [728, 409] width 1456 height 819
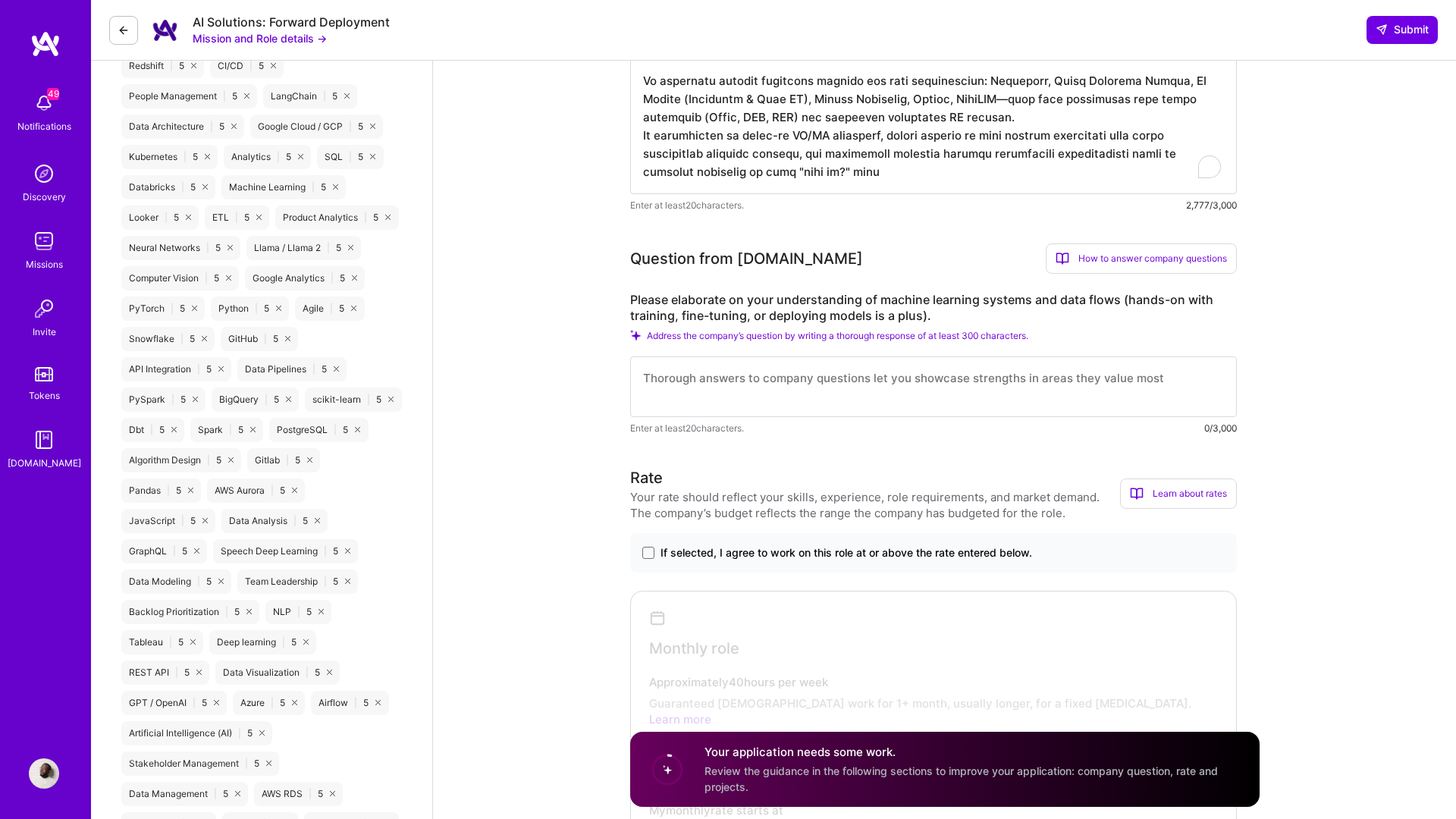
click at [1099, 251] on div "How to answer company questions" at bounding box center [1142, 258] width 192 height 30
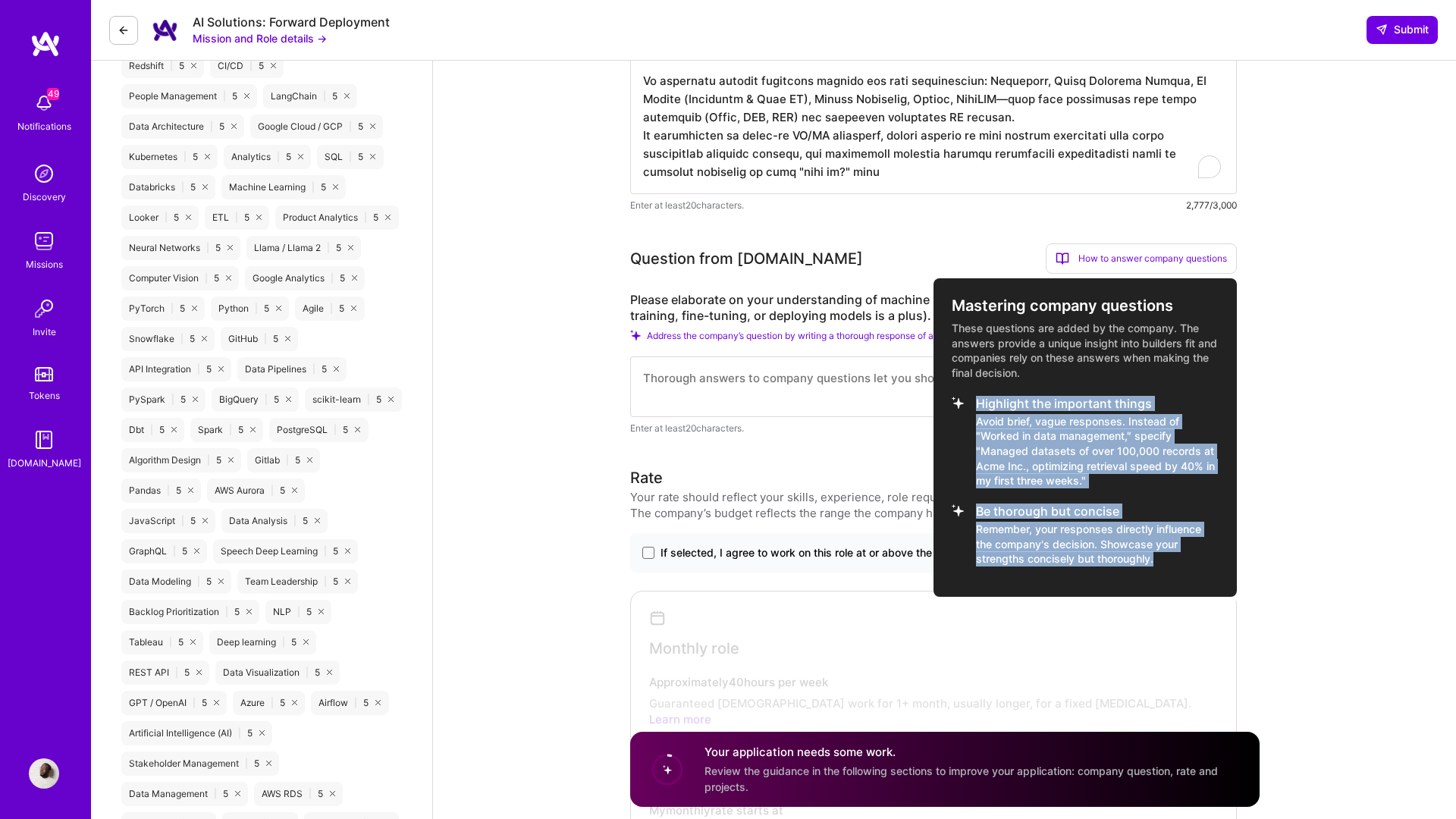
drag, startPoint x: 1038, startPoint y: 488, endPoint x: 975, endPoint y: 403, distance: 105.8
click at [975, 403] on div "Mastering company questions These questions are added by the company. The answe…" at bounding box center [1086, 437] width 303 height 318
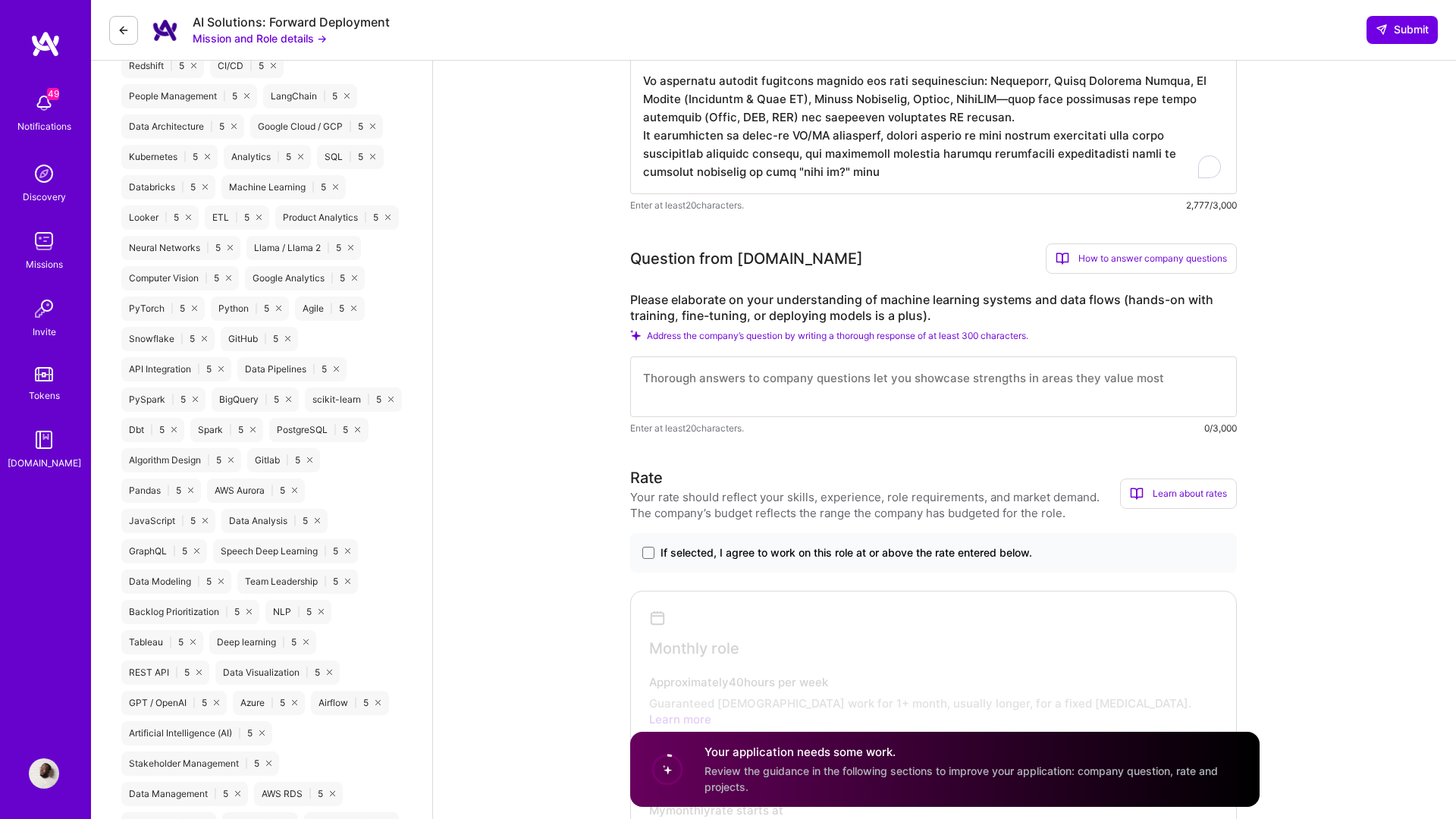
click at [1079, 254] on div "How to answer company questions" at bounding box center [1142, 258] width 192 height 30
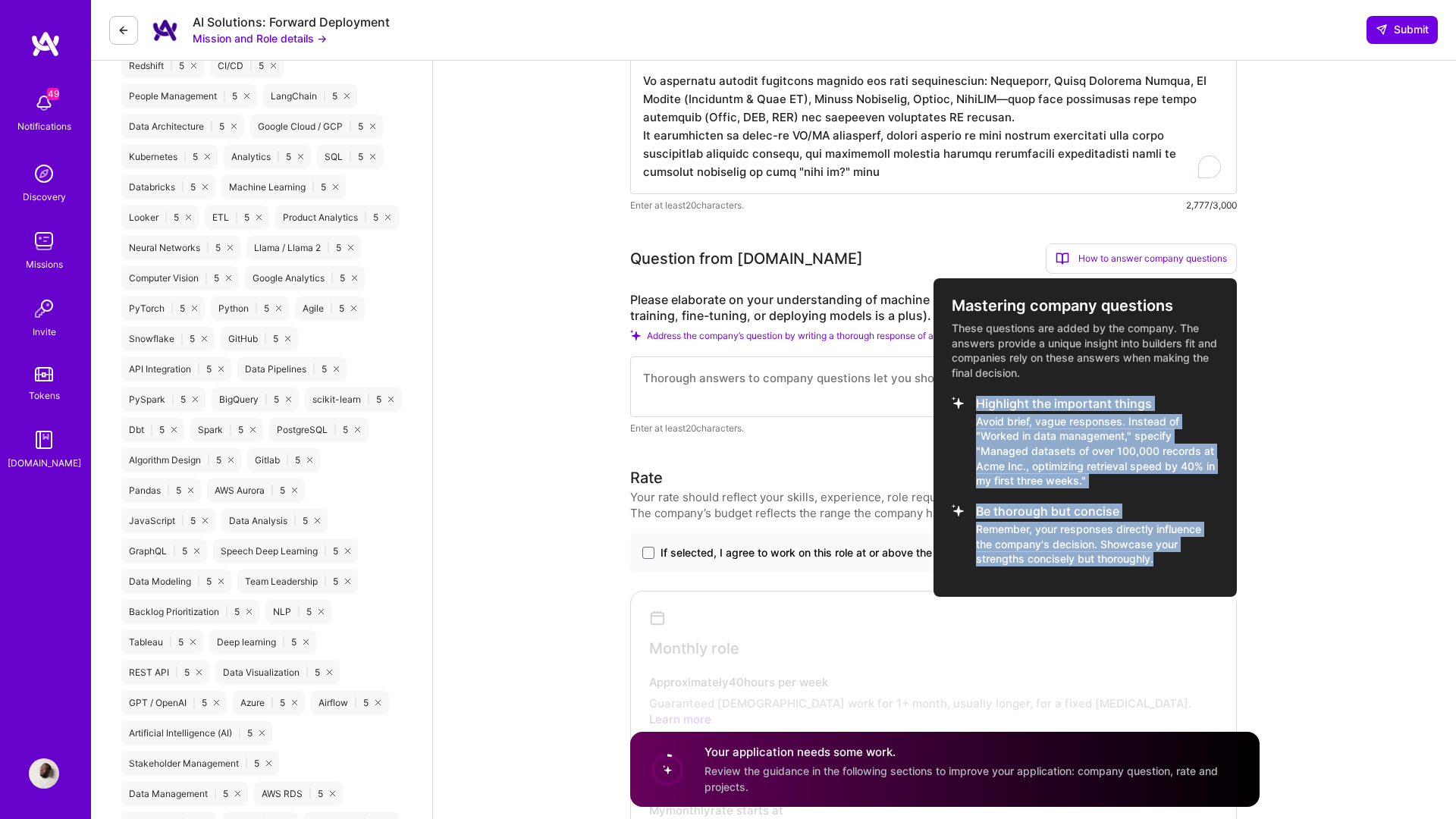
copy ul "Highlight the important things Avoid brief, vague responses. Instead of "Worked…"
drag, startPoint x: 1089, startPoint y: 542, endPoint x: 975, endPoint y: 406, distance: 177.5
click at [975, 406] on div "Mastering company questions These questions are added by the company. The answe…" at bounding box center [1086, 437] width 303 height 318
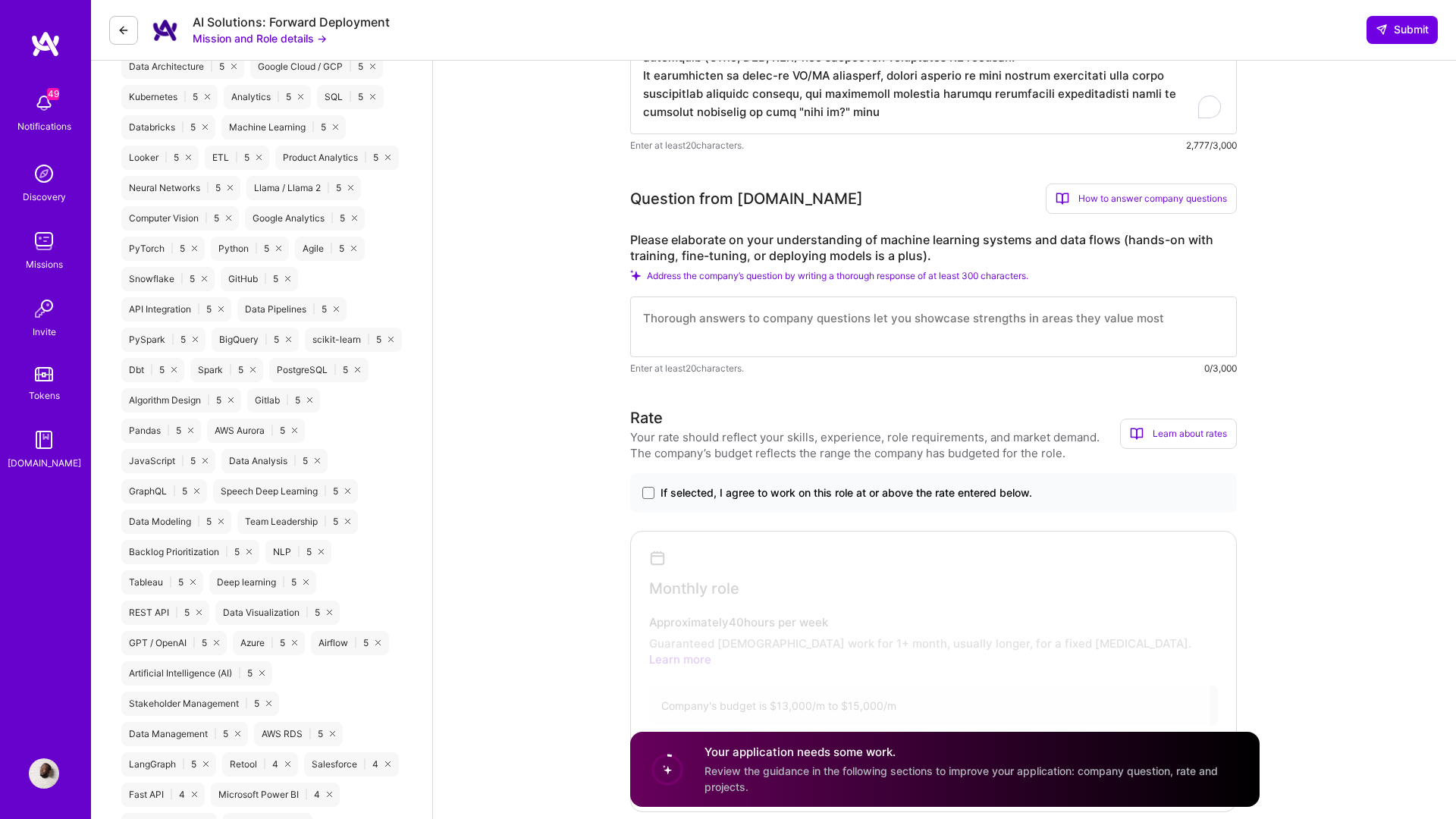
scroll to position [1157, 0]
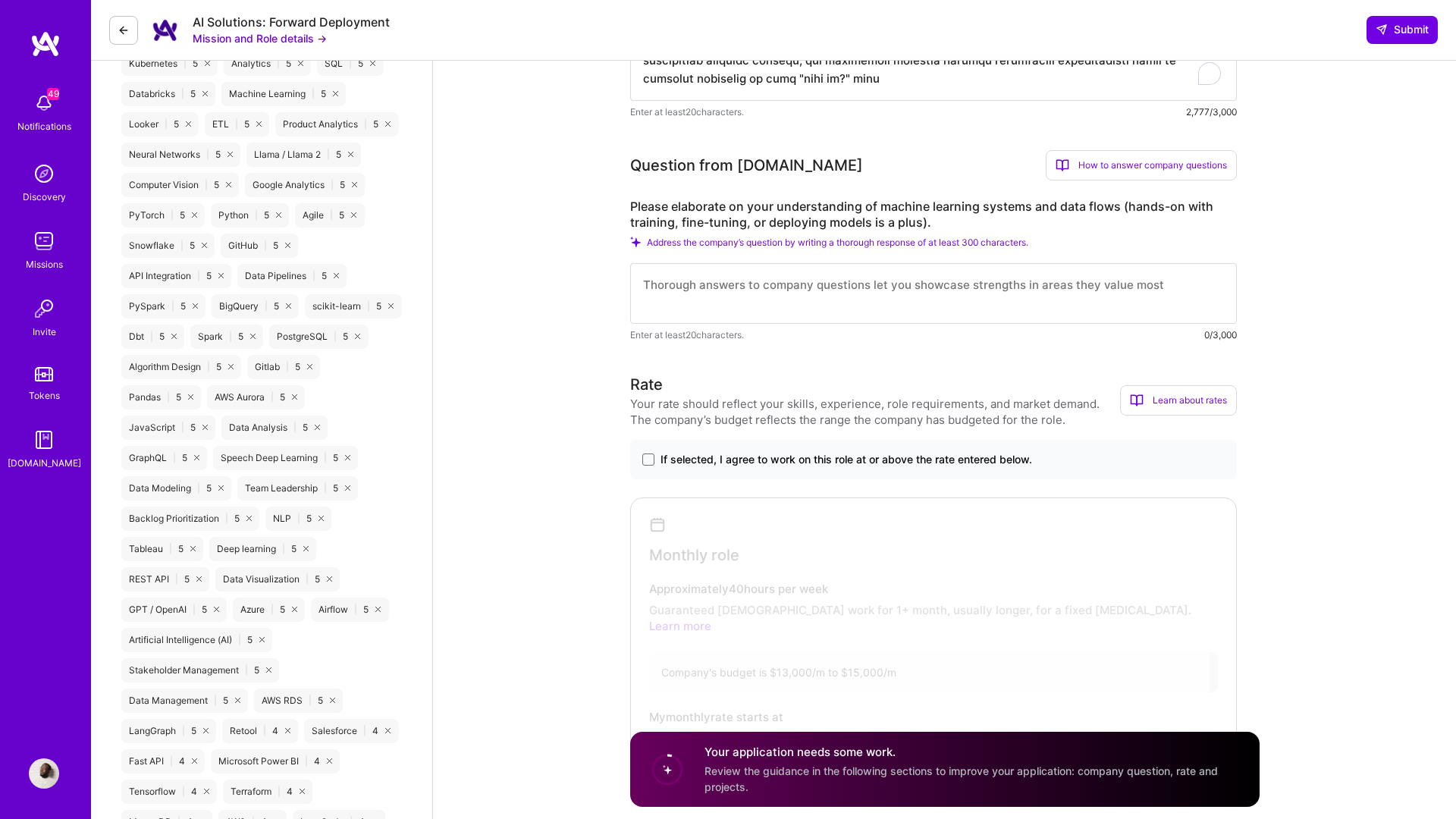
click at [669, 458] on span "If selected, I agree to work on this role at or above the rate entered below." at bounding box center [846, 459] width 371 height 15
click at [0, 0] on input "If selected, I agree to work on this role at or above the rate entered below." at bounding box center [0, 0] width 0 height 0
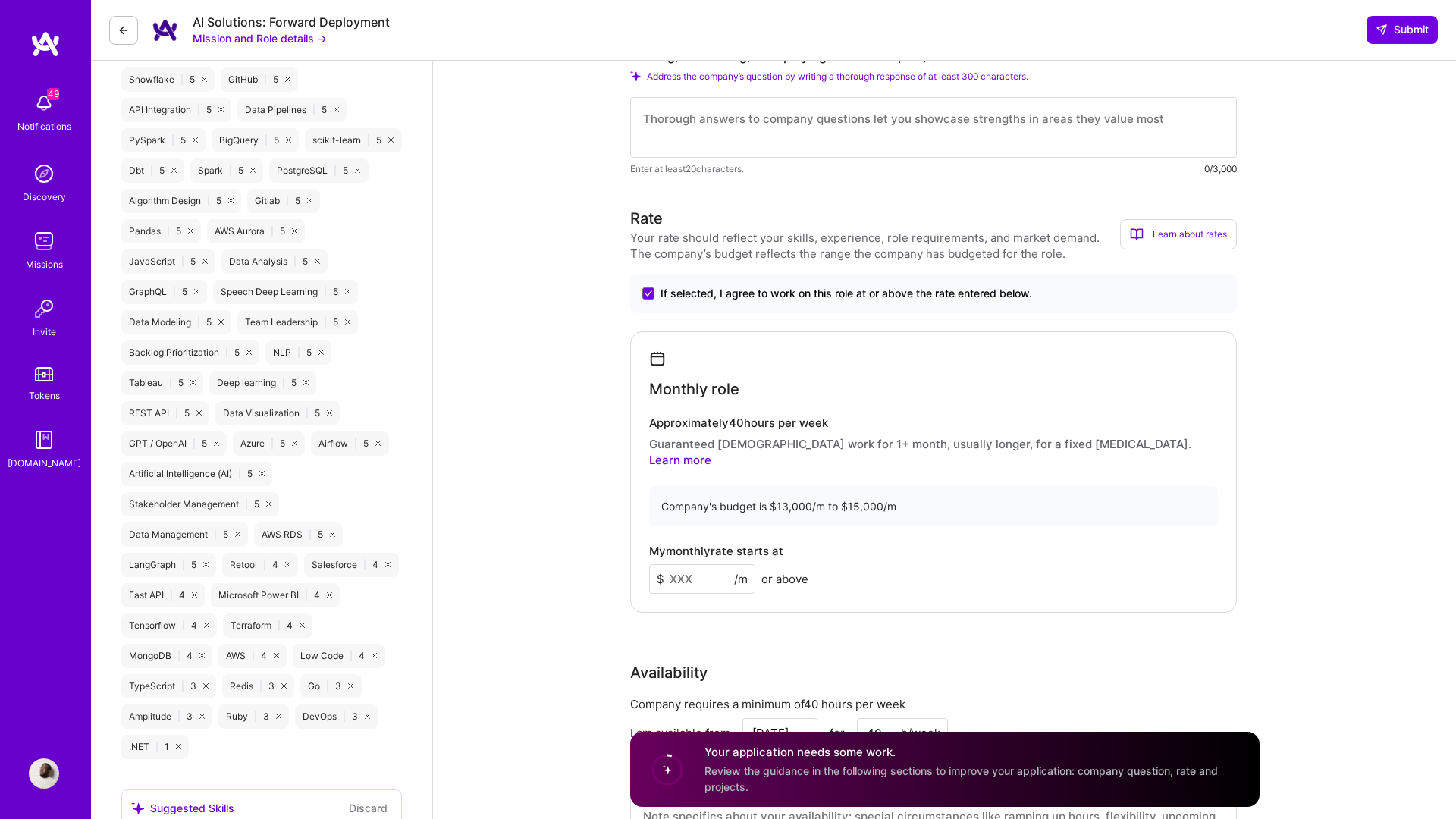
scroll to position [1327, 0]
click at [713, 561] on input at bounding box center [703, 576] width 106 height 30
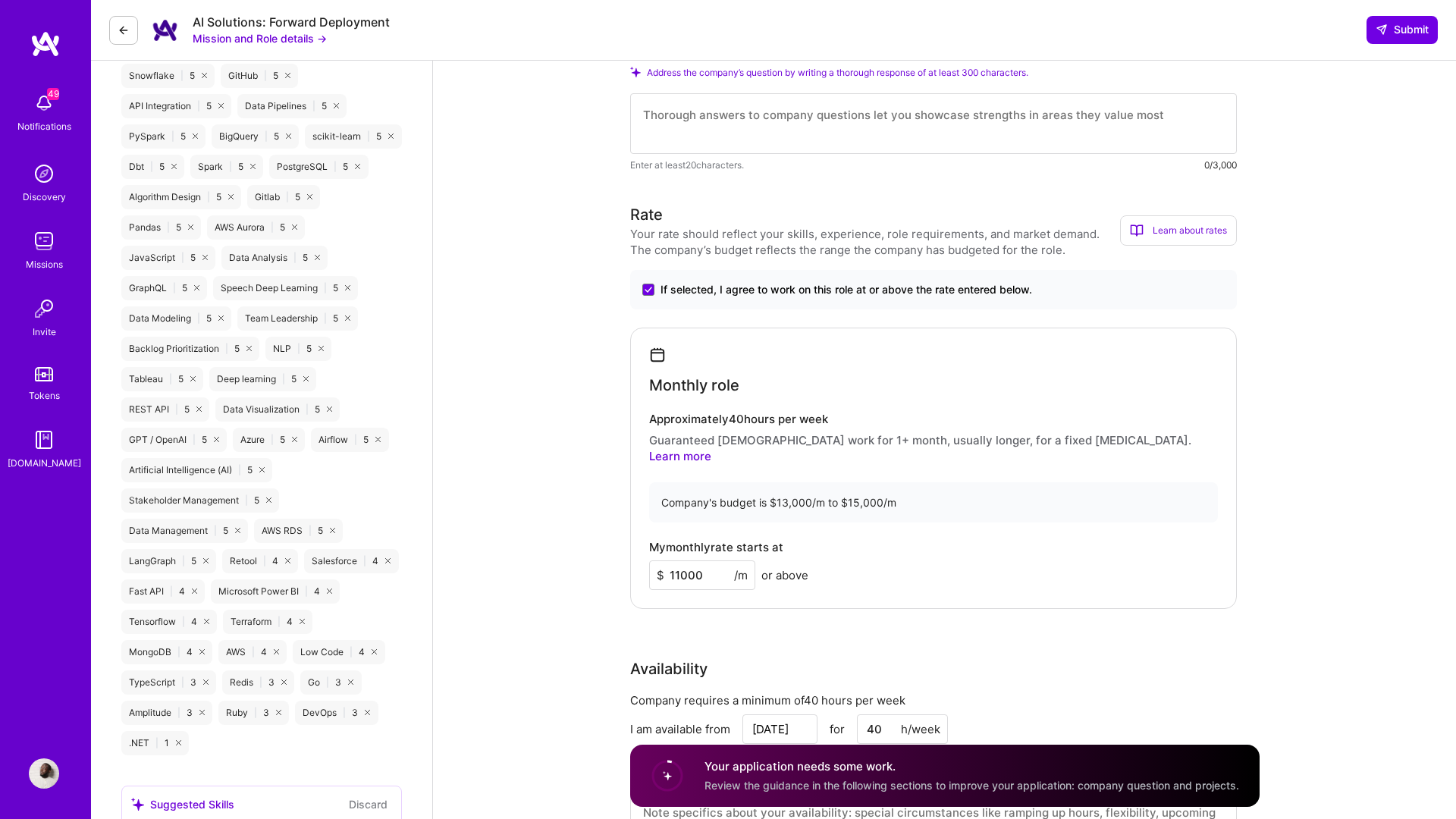
type input "11000"
click at [720, 134] on textarea at bounding box center [934, 123] width 607 height 61
paste textarea "Lo ipsumdolorsit am consect adipisci elitsed doe temp incid utlab etdo magn 9 a…"
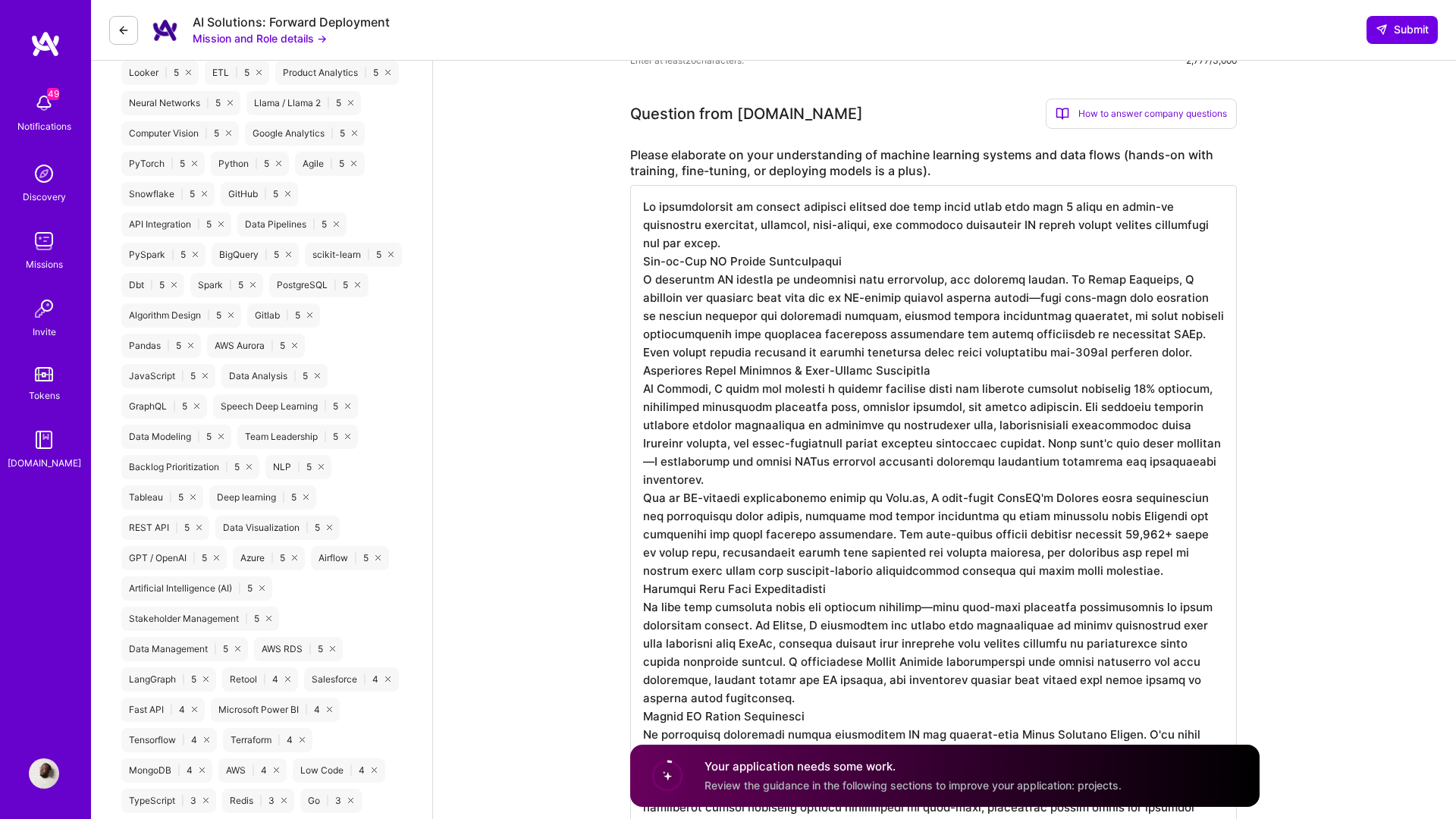
scroll to position [1200, 0]
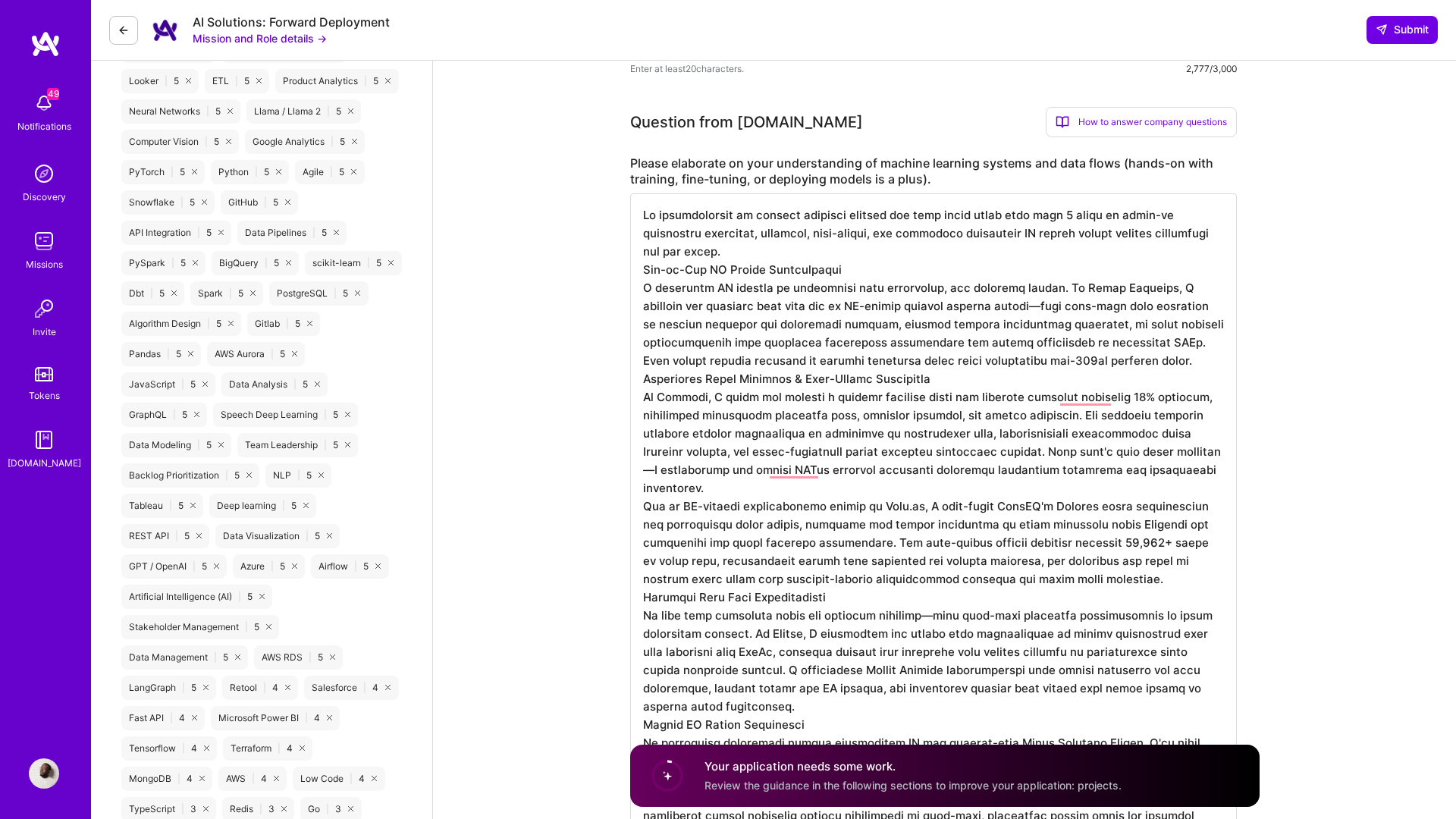
drag, startPoint x: 863, startPoint y: 268, endPoint x: 628, endPoint y: 268, distance: 235.0
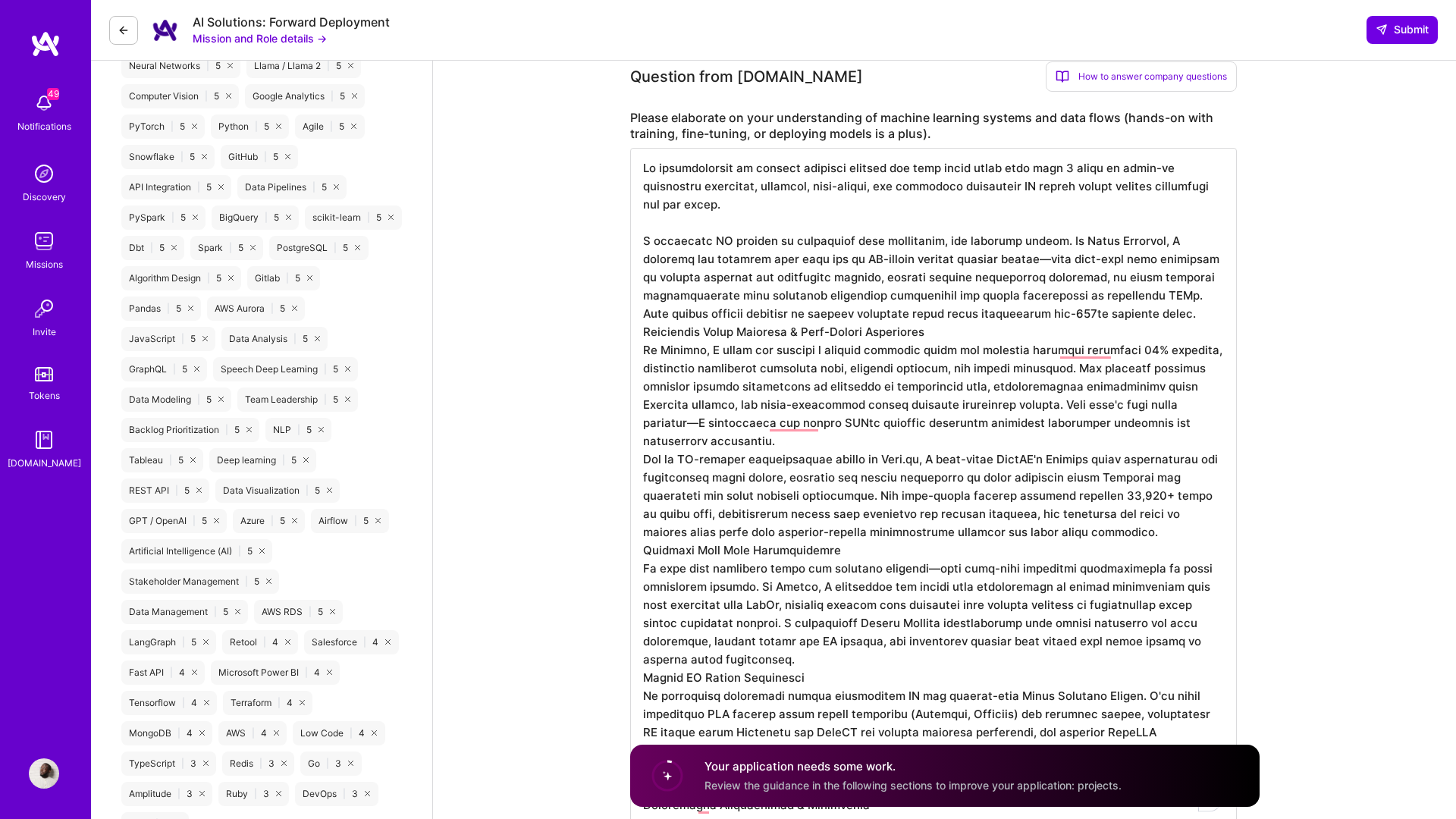
scroll to position [1260, 0]
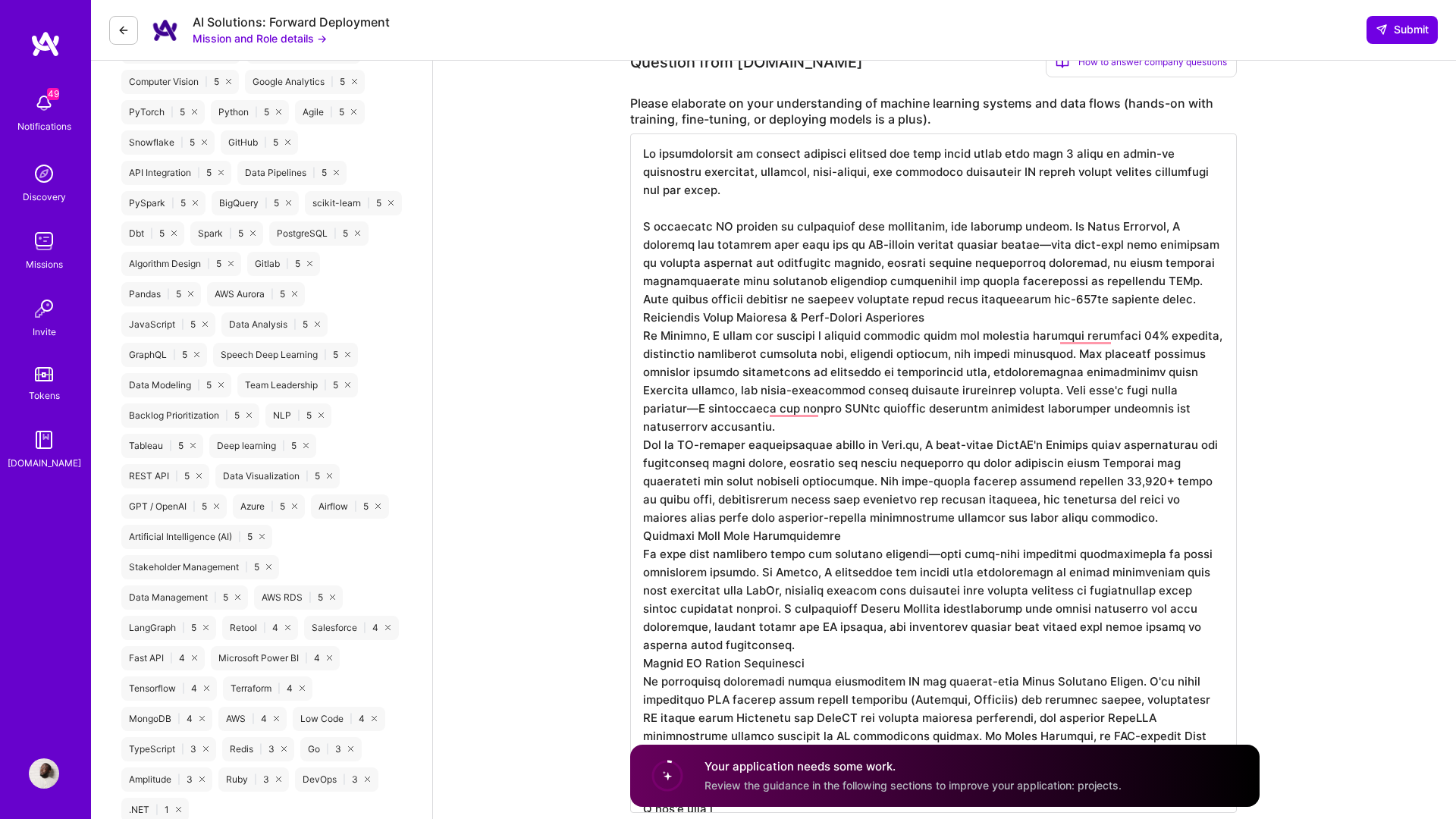
drag, startPoint x: 928, startPoint y: 324, endPoint x: 634, endPoint y: 320, distance: 294.0
click at [634, 320] on textarea "To enrich screen reader interactions, please activate Accessibility in Grammarl…" at bounding box center [934, 473] width 607 height 679
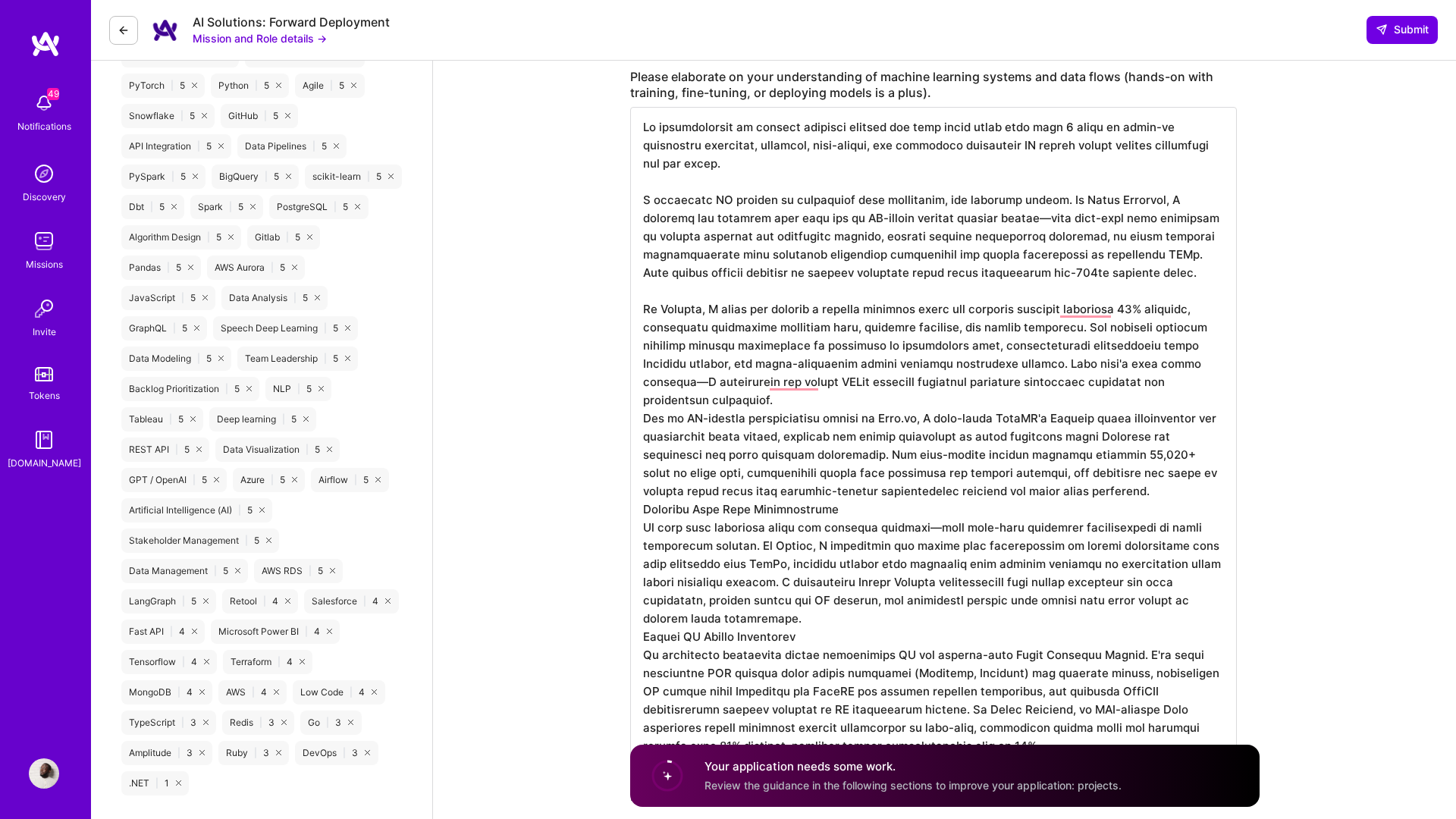
scroll to position [1289, 0]
click at [1166, 382] on textarea "To enrich screen reader interactions, please activate Accessibility in Grammarl…" at bounding box center [934, 444] width 607 height 679
drag, startPoint x: 861, startPoint y: 493, endPoint x: 640, endPoint y: 491, distance: 221.0
click at [640, 491] on textarea "To enrich screen reader interactions, please activate Accessibility in Grammarl…" at bounding box center [934, 444] width 607 height 679
drag, startPoint x: 834, startPoint y: 618, endPoint x: 634, endPoint y: 617, distance: 200.0
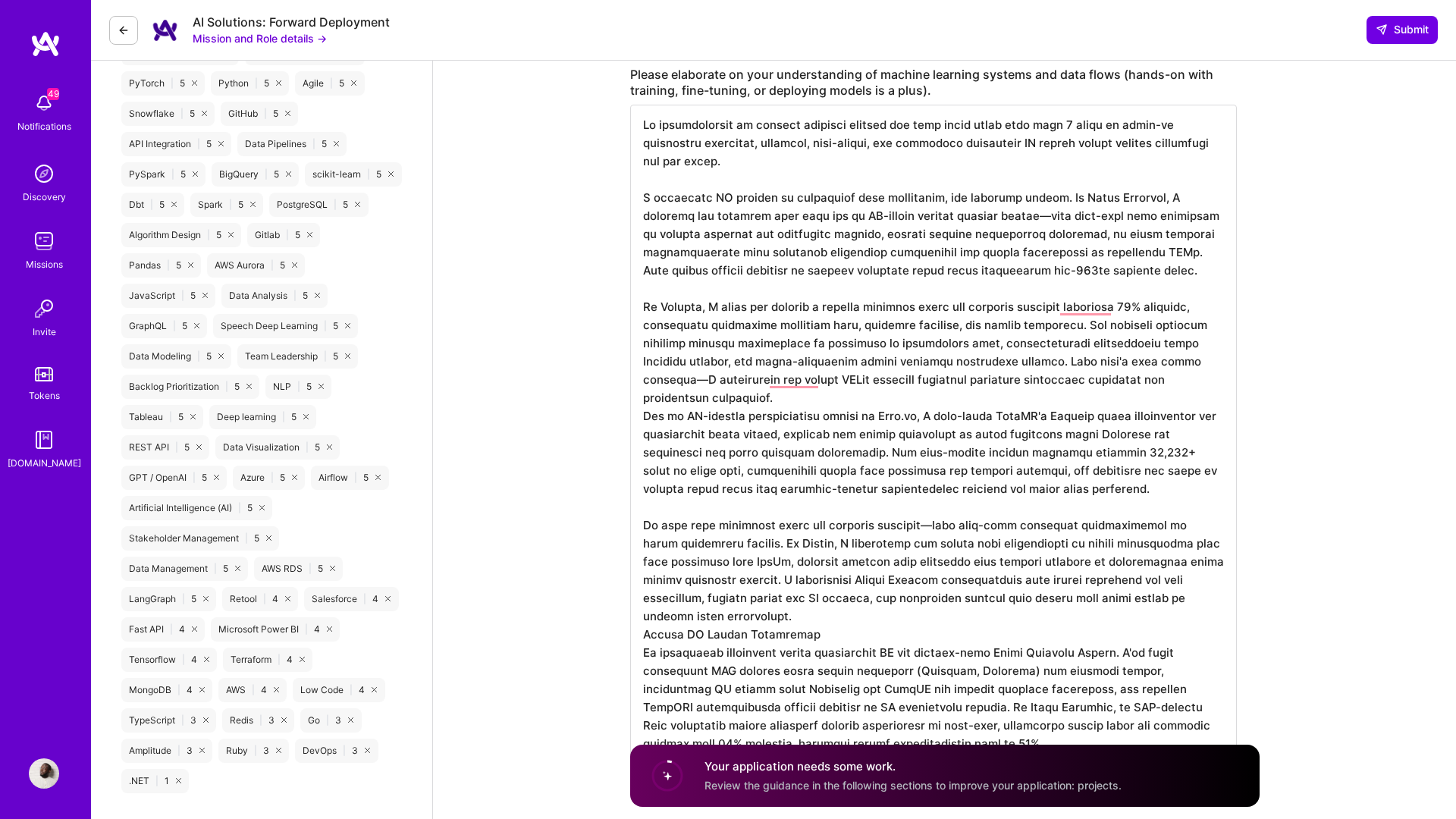
click at [634, 617] on textarea "To enrich screen reader interactions, please activate Accessibility in Grammarl…" at bounding box center [934, 444] width 607 height 679
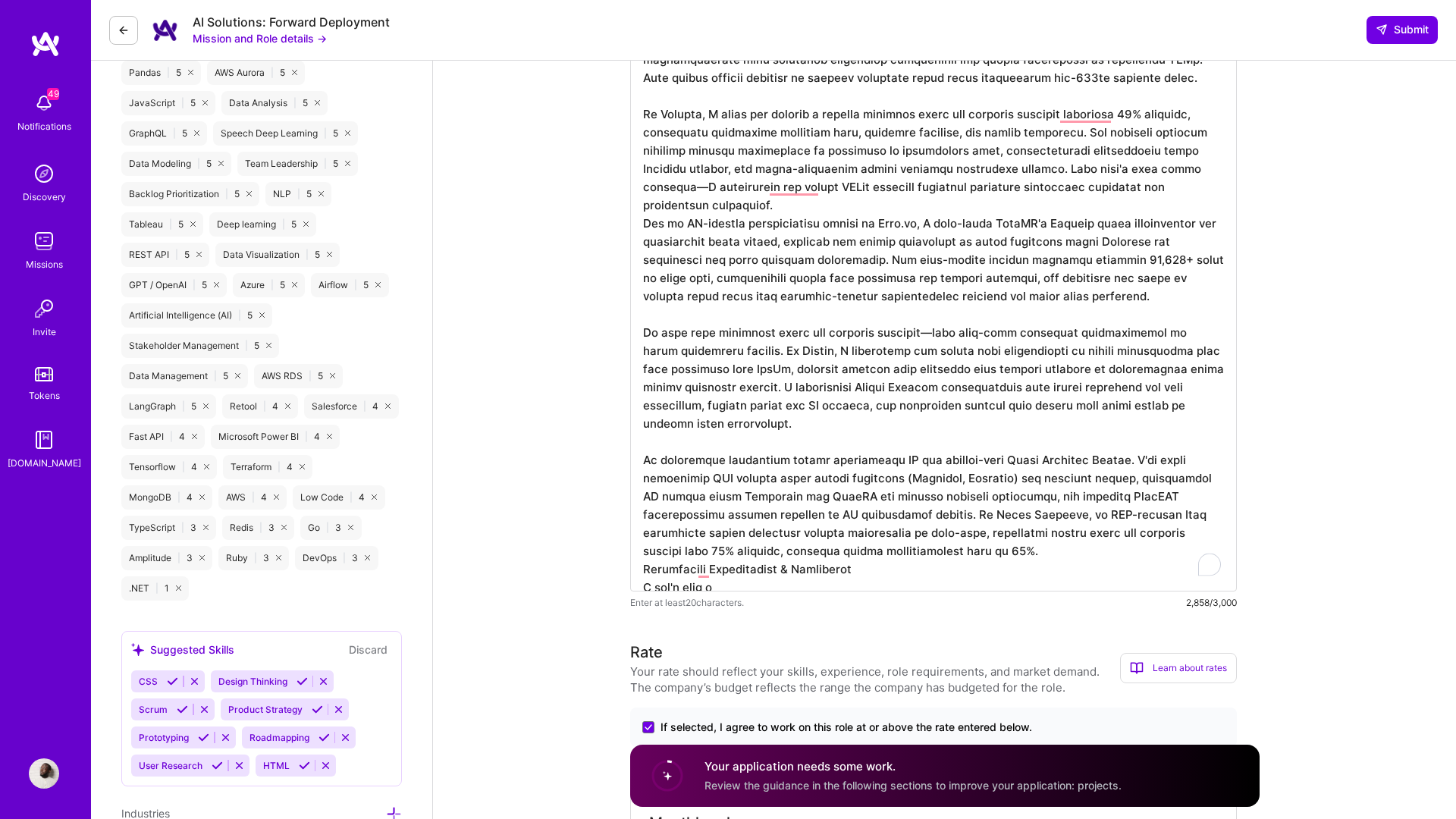
scroll to position [1482, 0]
drag, startPoint x: 770, startPoint y: 580, endPoint x: 630, endPoint y: 554, distance: 142.4
click at [631, 554] on textarea "To enrich screen reader interactions, please activate Accessibility in Grammarl…" at bounding box center [934, 250] width 607 height 679
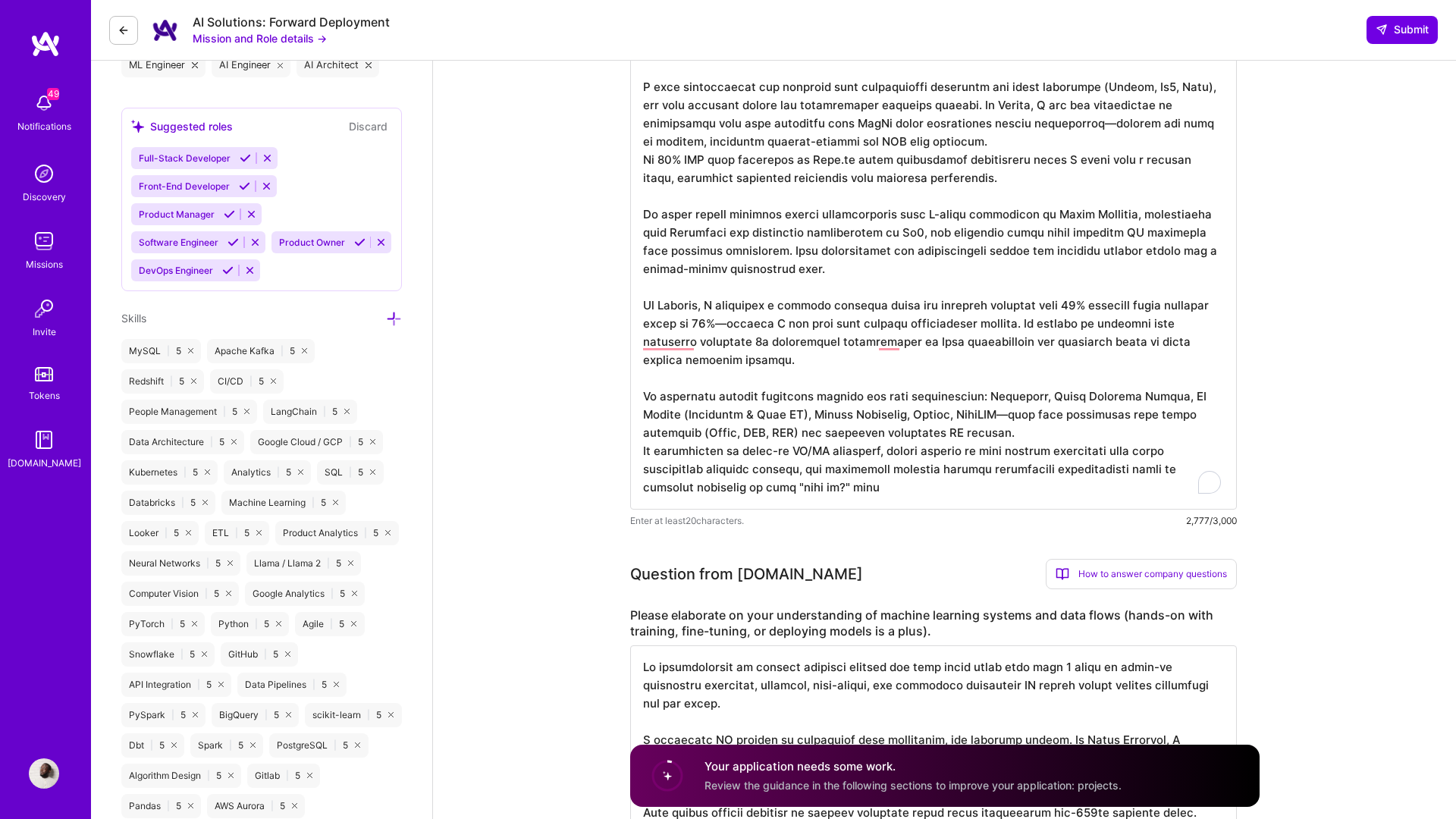
scroll to position [661, 0]
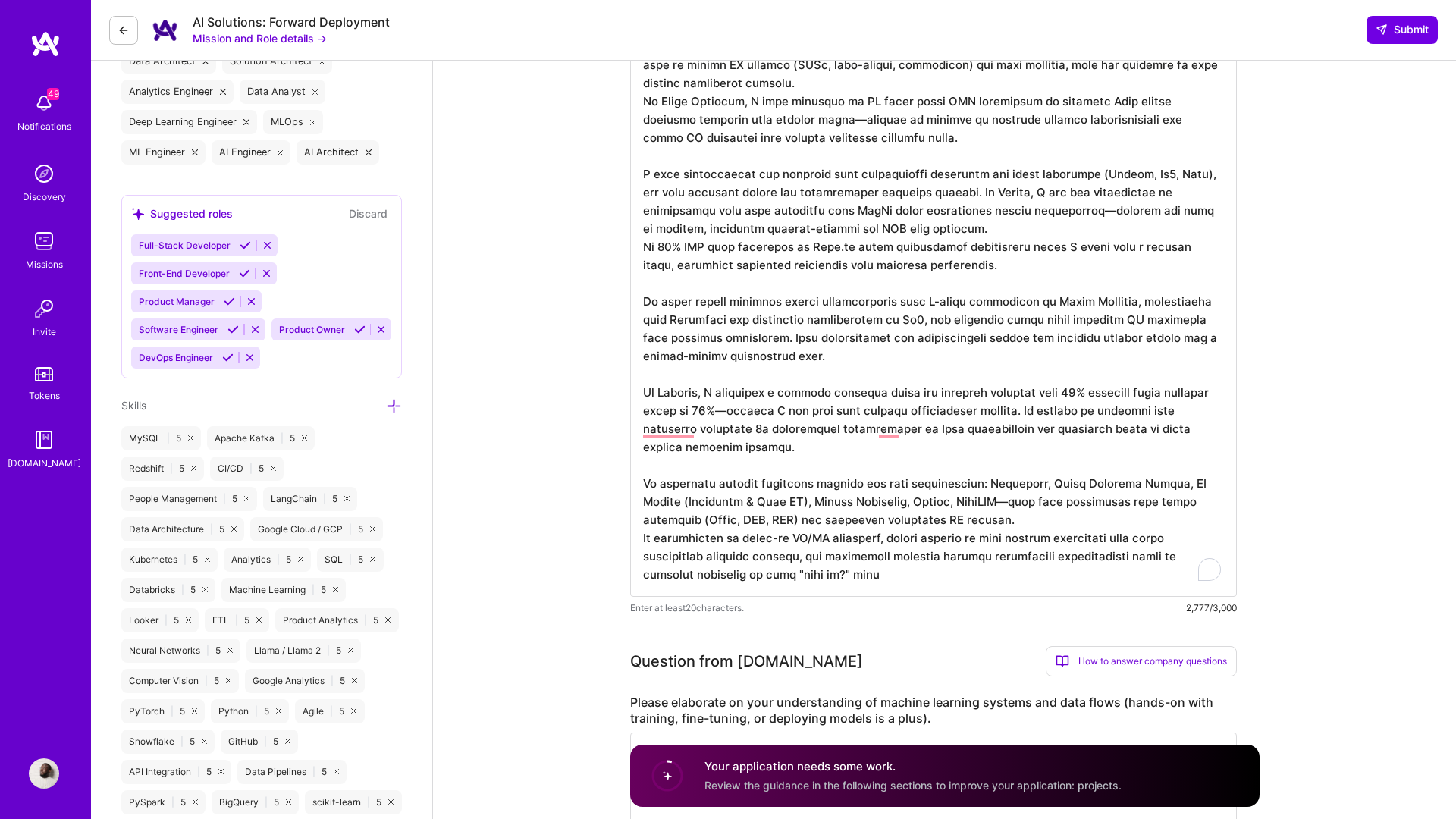
type textarea "Lo ipsumdolorsit am consect adipisci elitsed doe temp incid utlab etdo magn 2 a…"
drag, startPoint x: 886, startPoint y: 580, endPoint x: 640, endPoint y: 535, distance: 250.1
click at [640, 535] on textarea "To enrich screen reader interactions, please activate Accessibility in Grammarl…" at bounding box center [934, 238] width 607 height 715
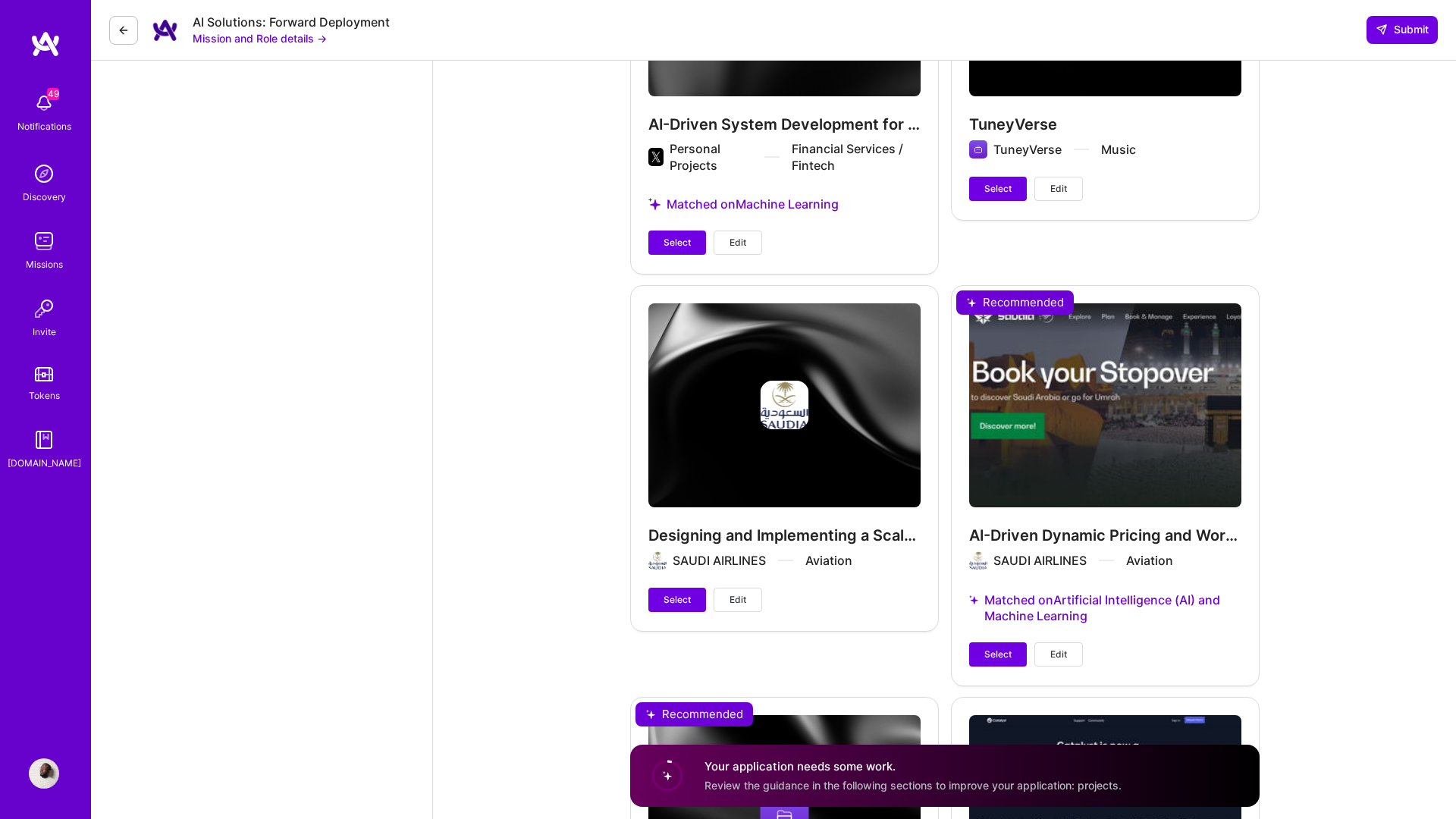
scroll to position [3228, 0]
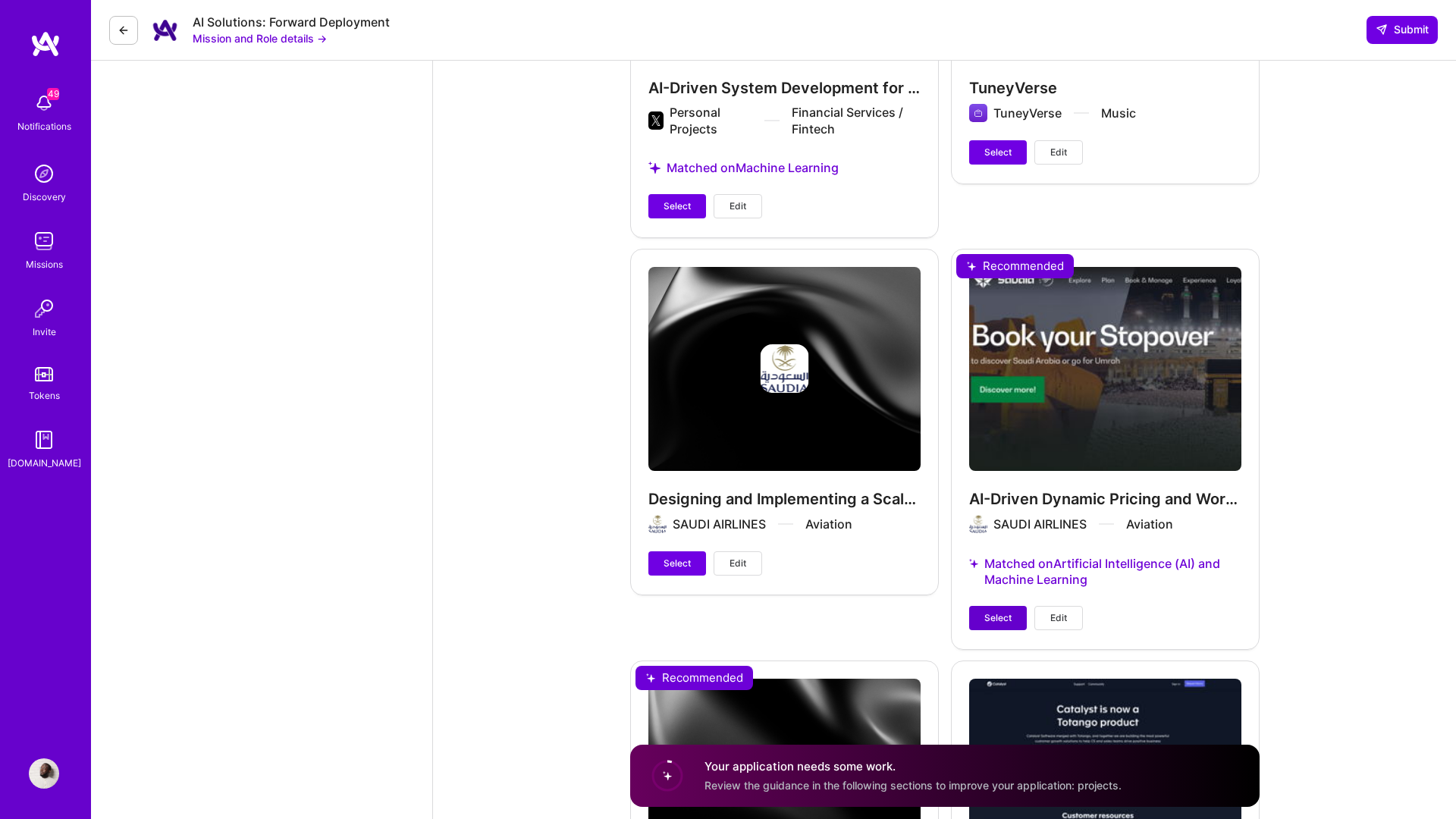
type textarea "L ipsu dolorsitamet consect adi elit se doeiu TE incididuntu lab etdolorema ali…"
click at [1005, 612] on span "Select" at bounding box center [998, 618] width 27 height 14
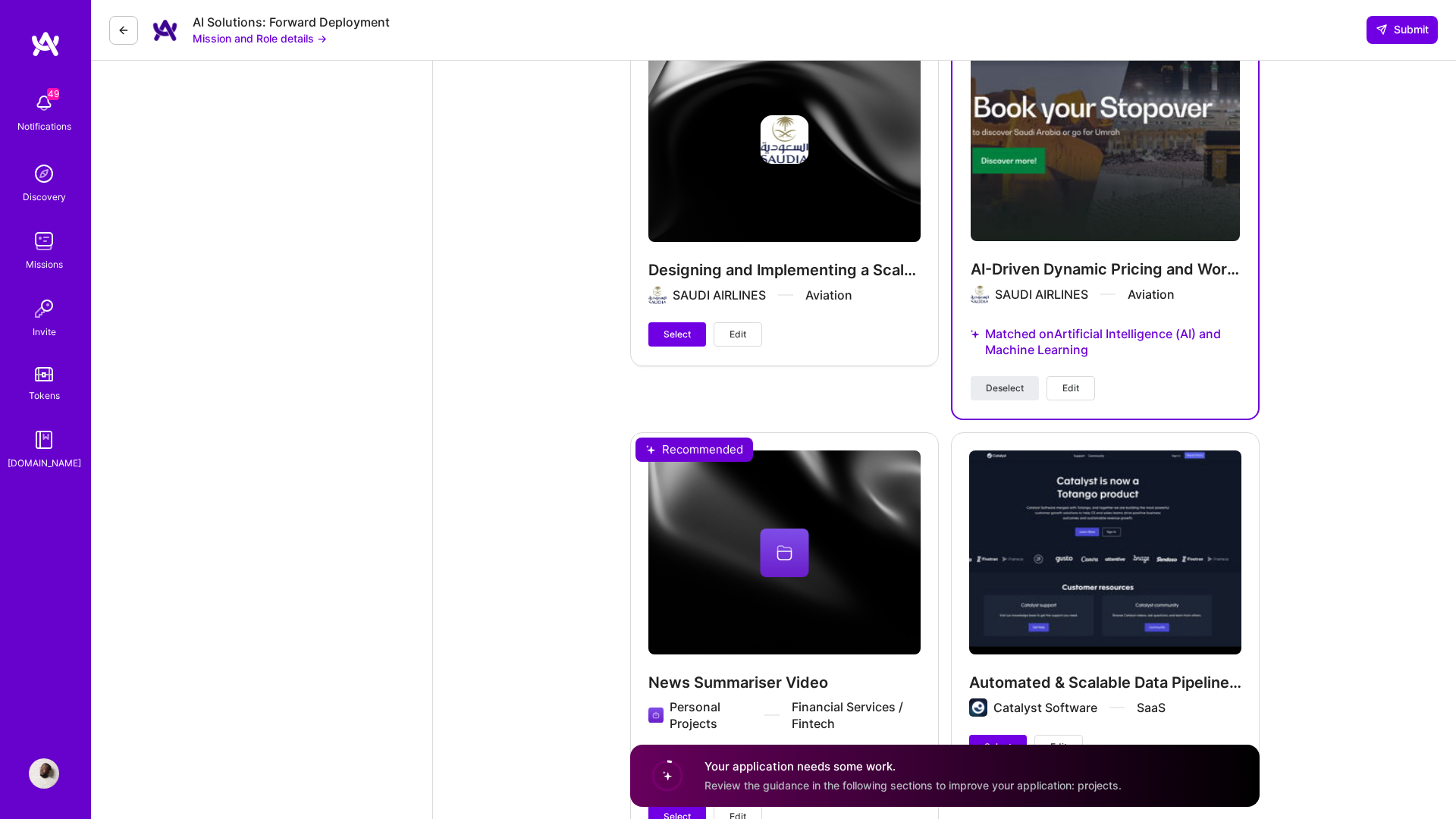
scroll to position [3561, 0]
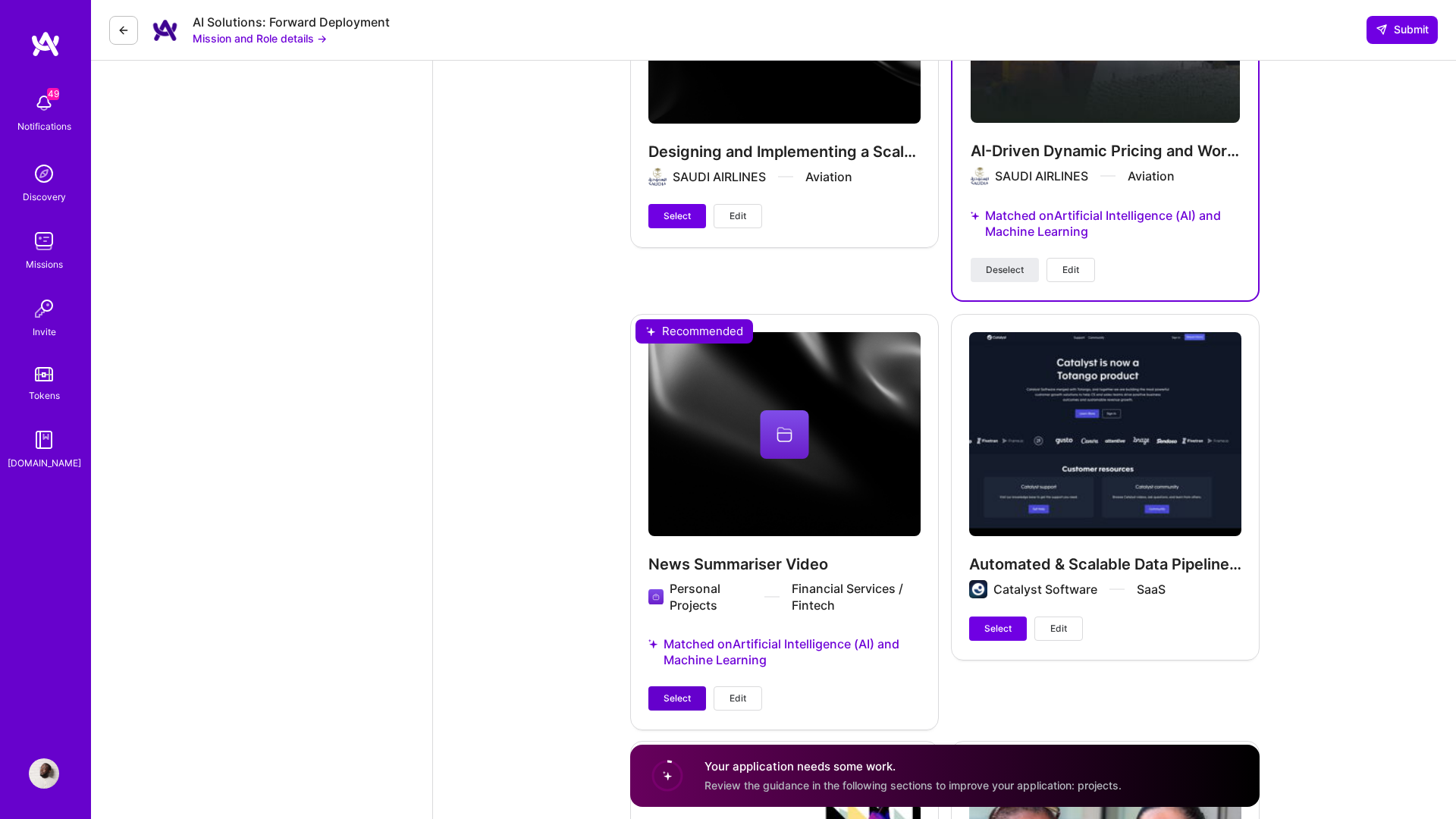
click at [681, 691] on span "Select" at bounding box center [677, 698] width 27 height 14
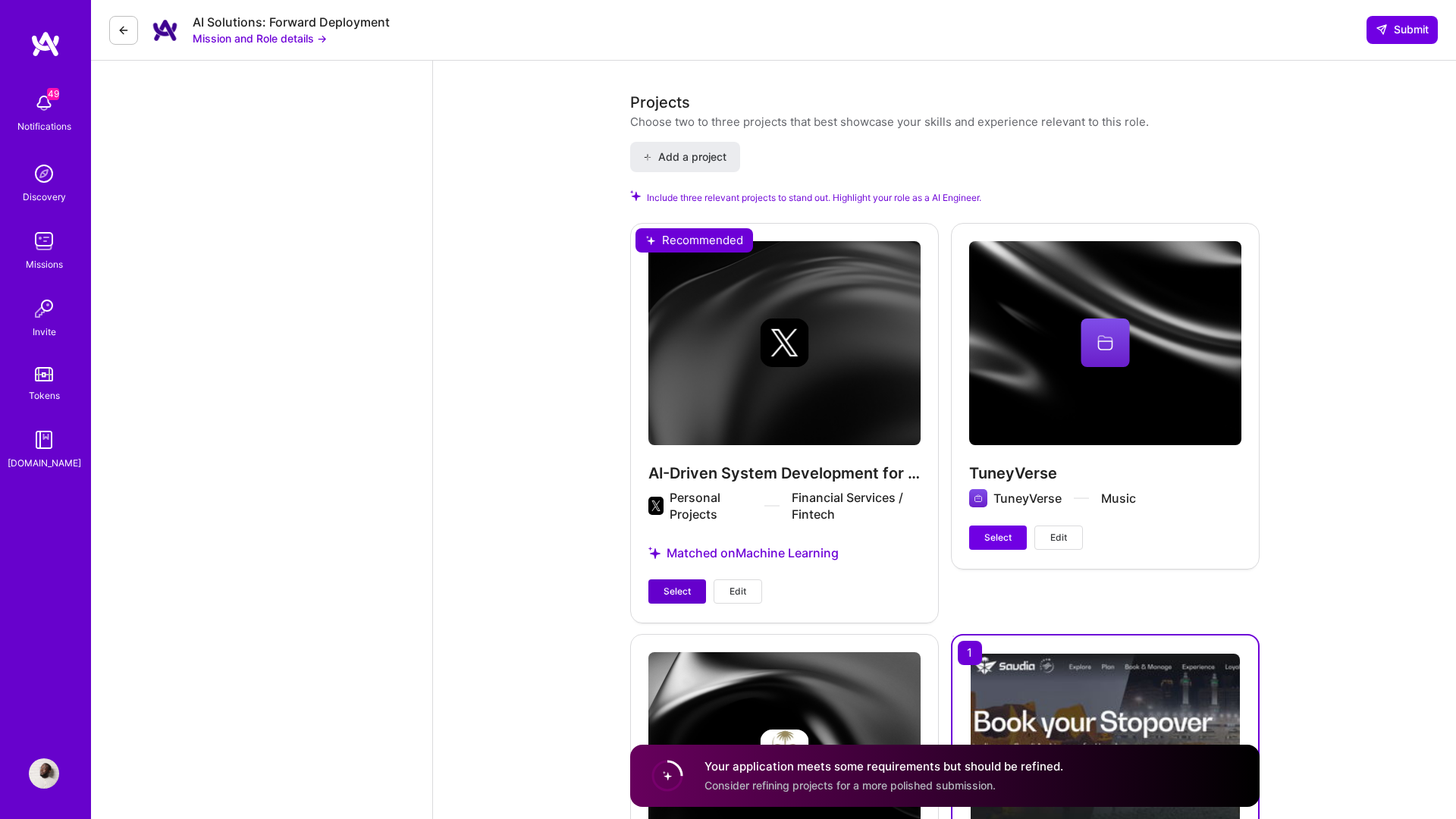
scroll to position [2828, 0]
click at [688, 580] on button "Select" at bounding box center [678, 592] width 58 height 24
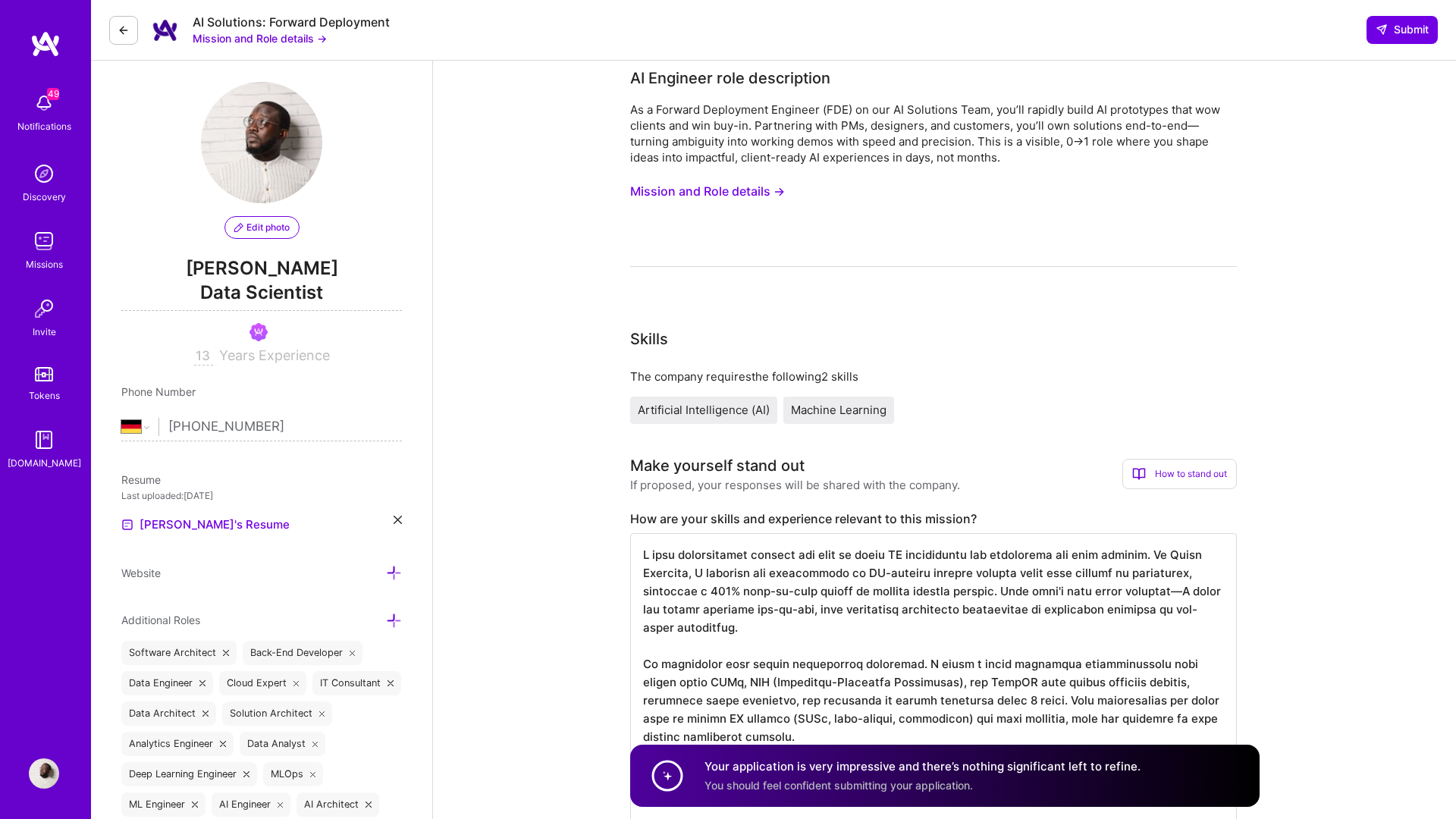
scroll to position [0, 0]
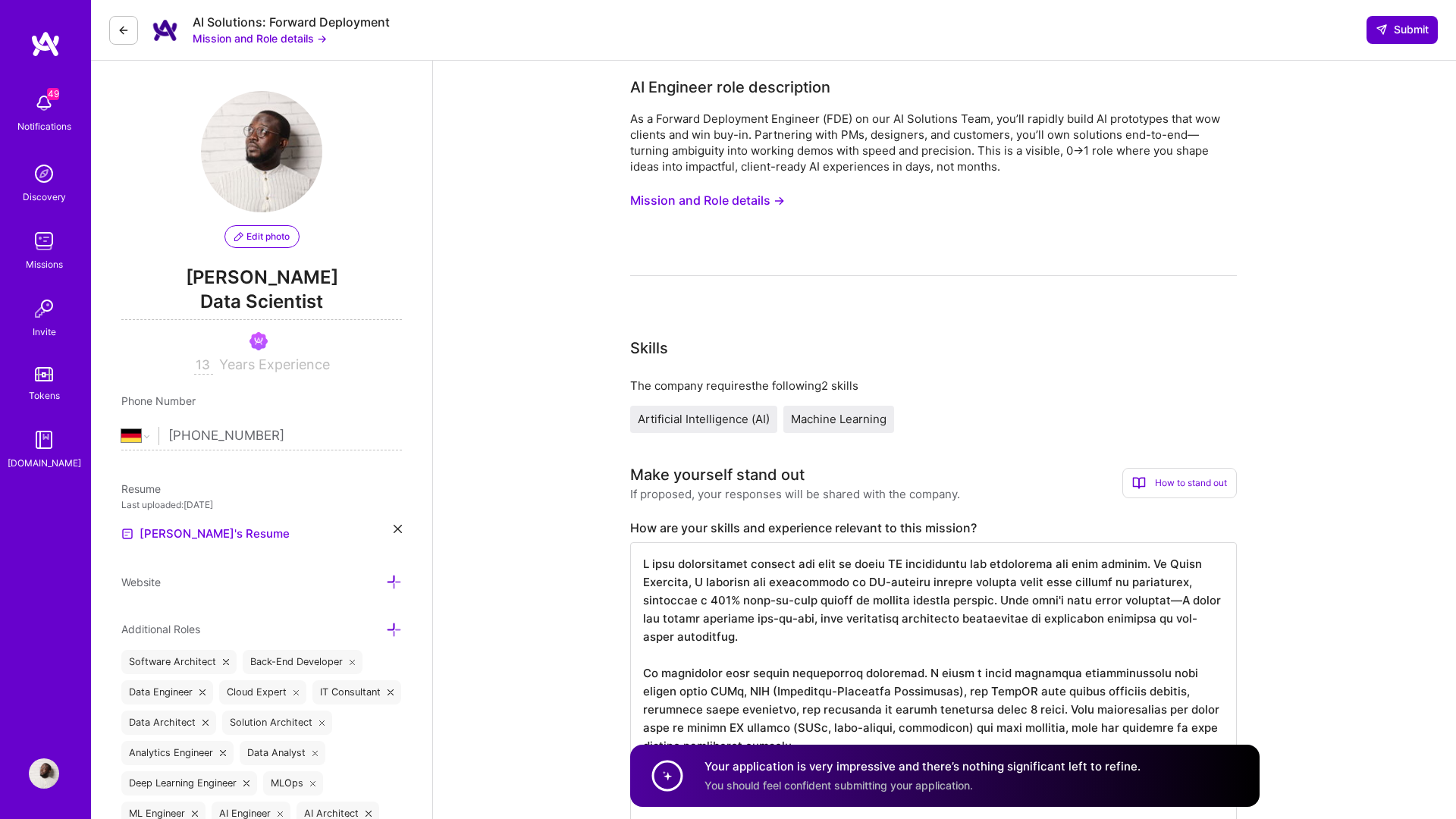
click at [1383, 27] on icon at bounding box center [1382, 30] width 12 height 12
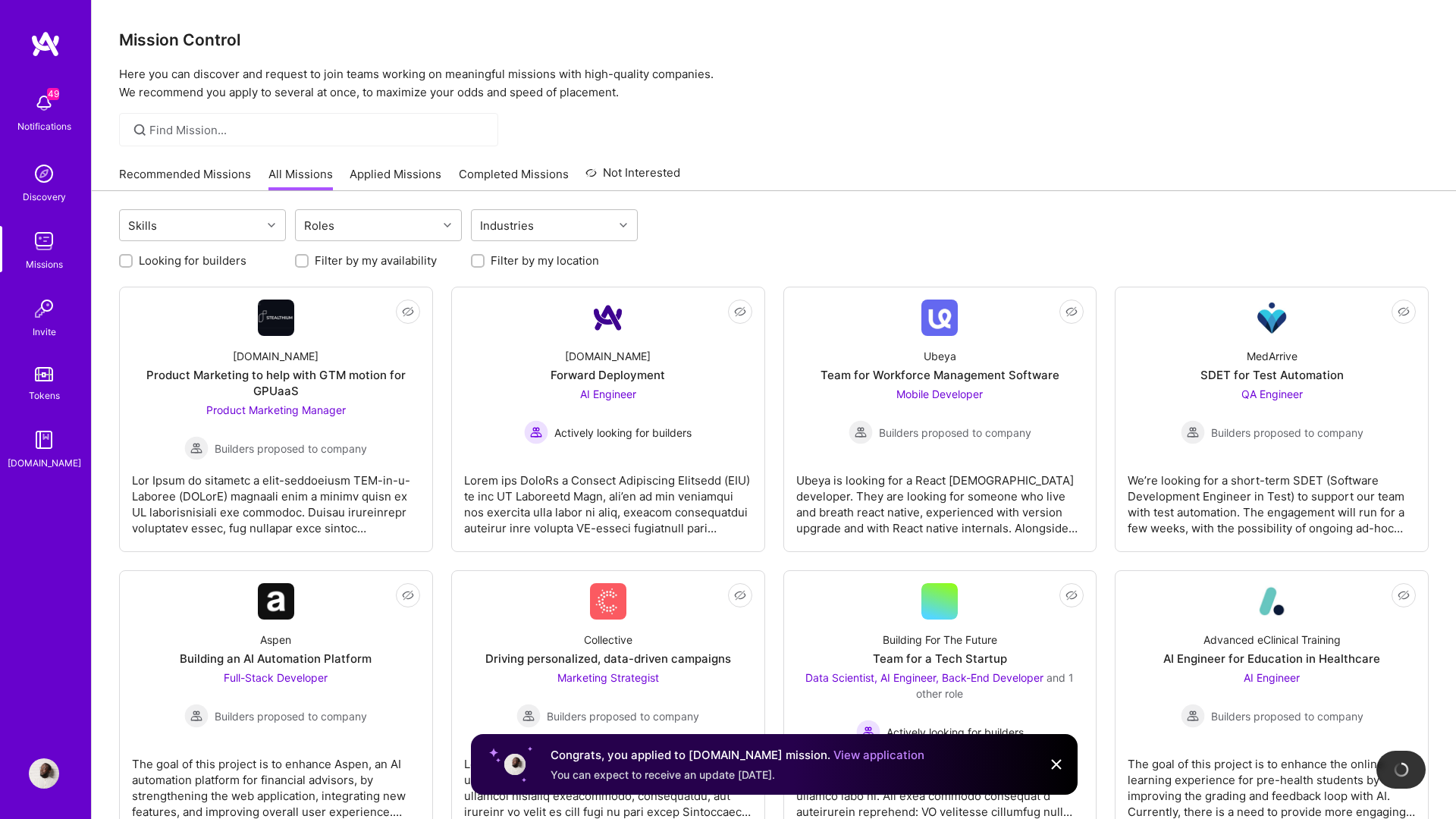
click at [55, 49] on img at bounding box center [45, 43] width 30 height 27
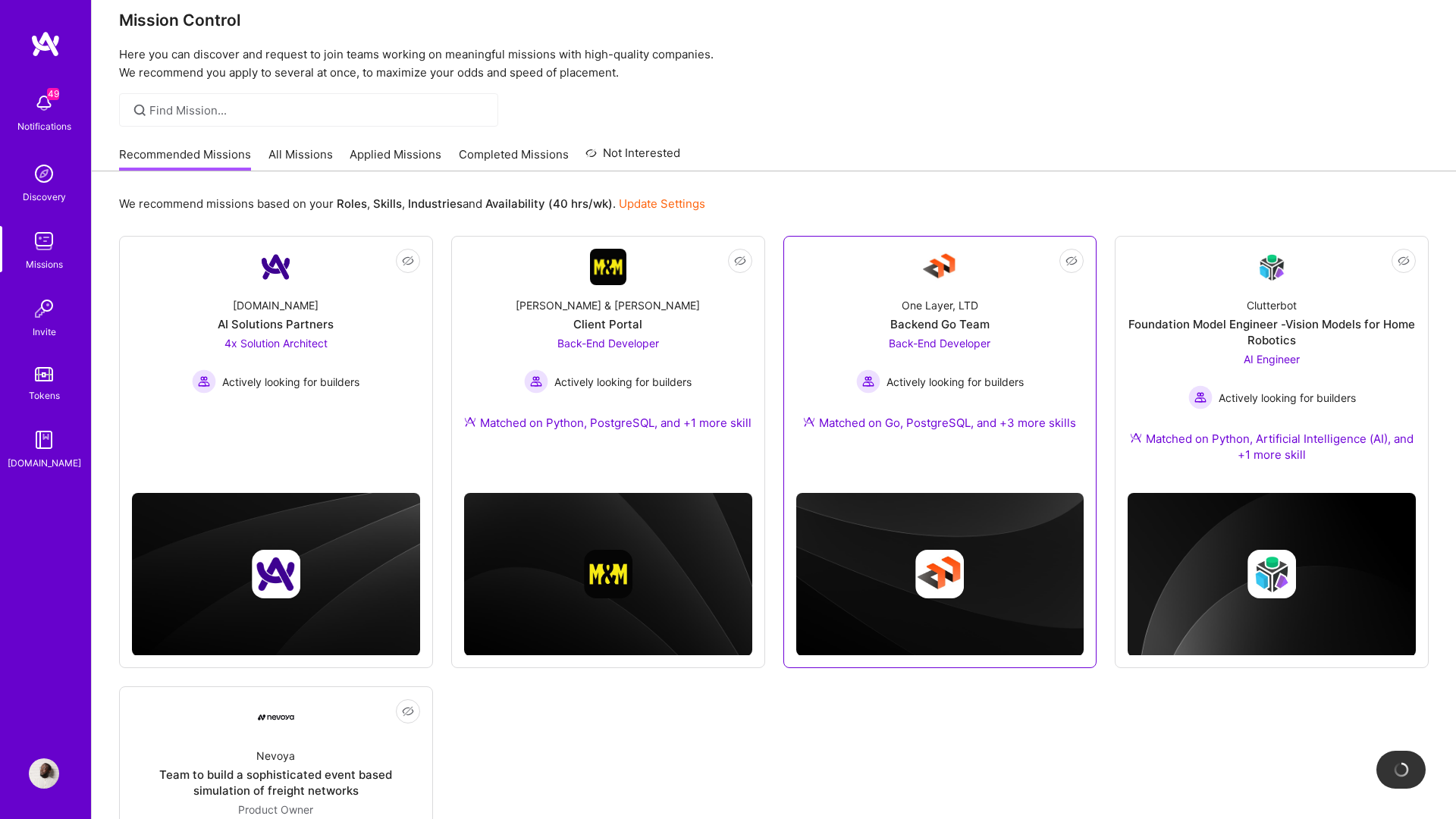
scroll to position [283, 0]
